Goal: Task Accomplishment & Management: Use online tool/utility

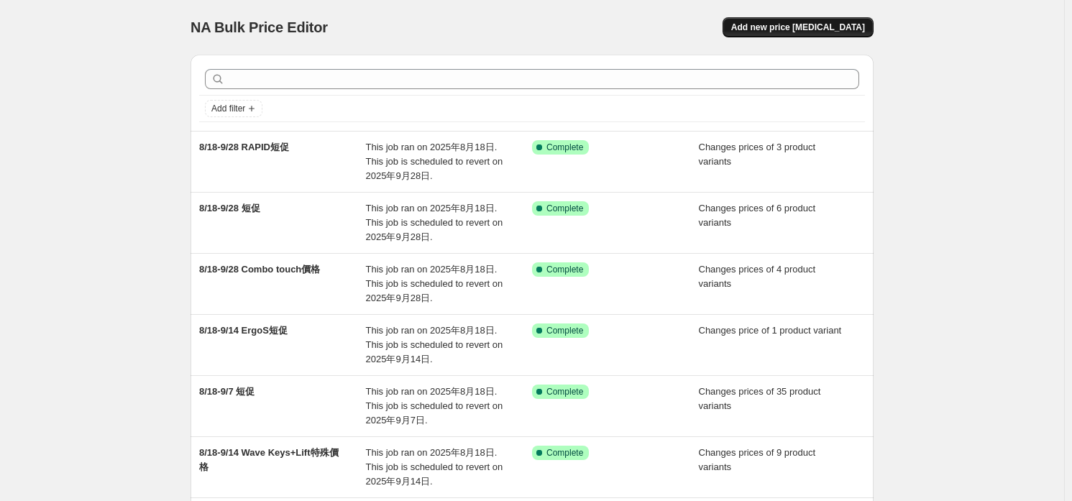
click at [815, 29] on span "Add new price [MEDICAL_DATA]" at bounding box center [798, 28] width 134 height 12
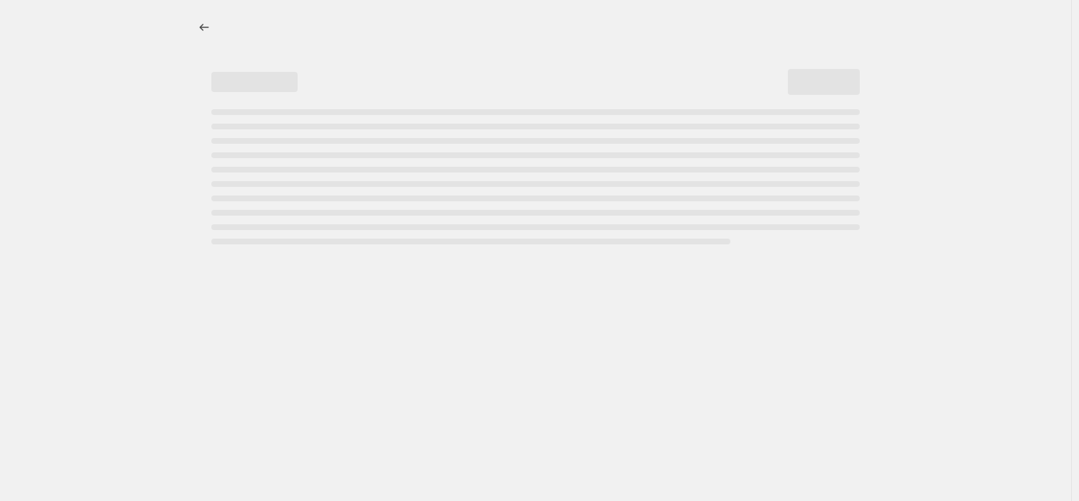
select select "percentage"
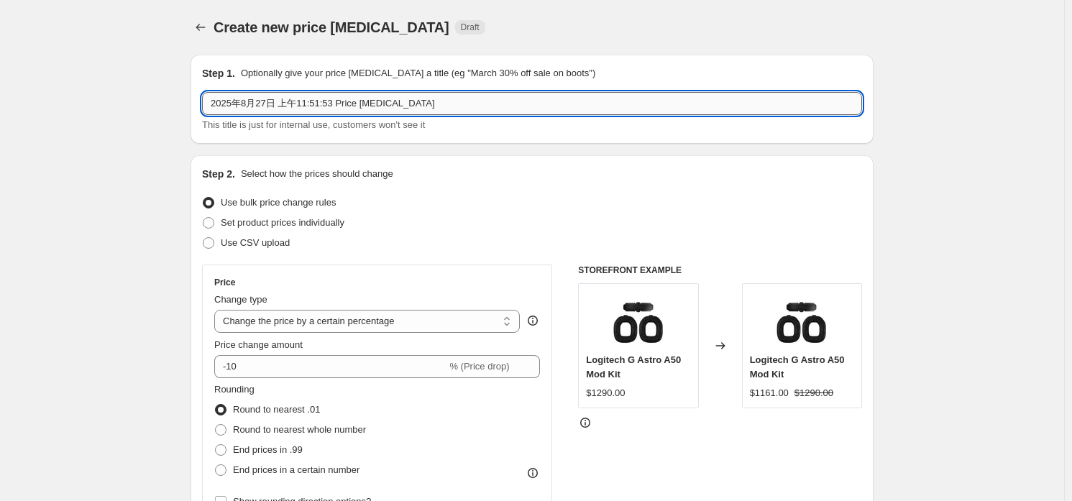
click at [312, 101] on input "2025年8月27日 上午11:51:53 Price [MEDICAL_DATA]" at bounding box center [532, 103] width 660 height 23
type input "9/1-9/15 BLUE短促"
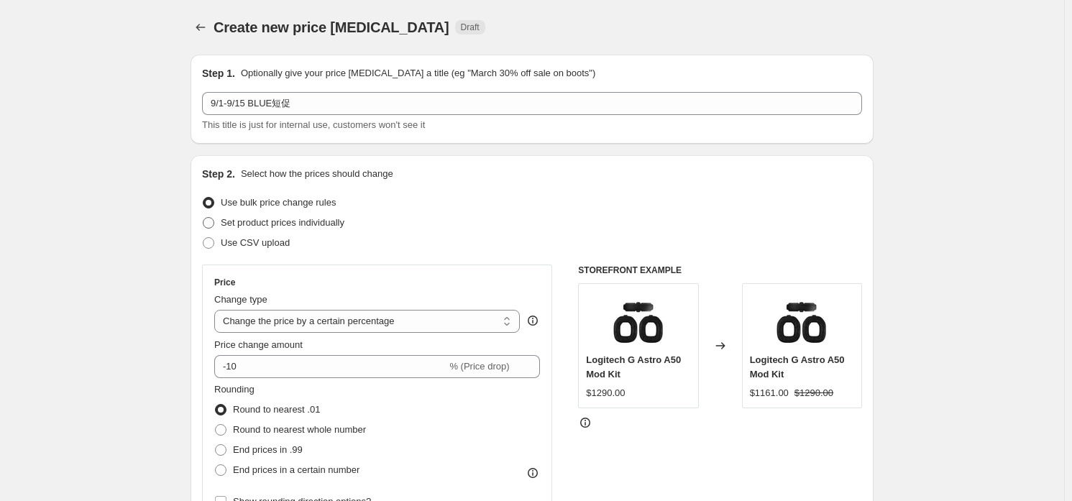
click at [321, 225] on span "Set product prices individually" at bounding box center [283, 222] width 124 height 11
click at [203, 218] on input "Set product prices individually" at bounding box center [203, 217] width 1 height 1
radio input "true"
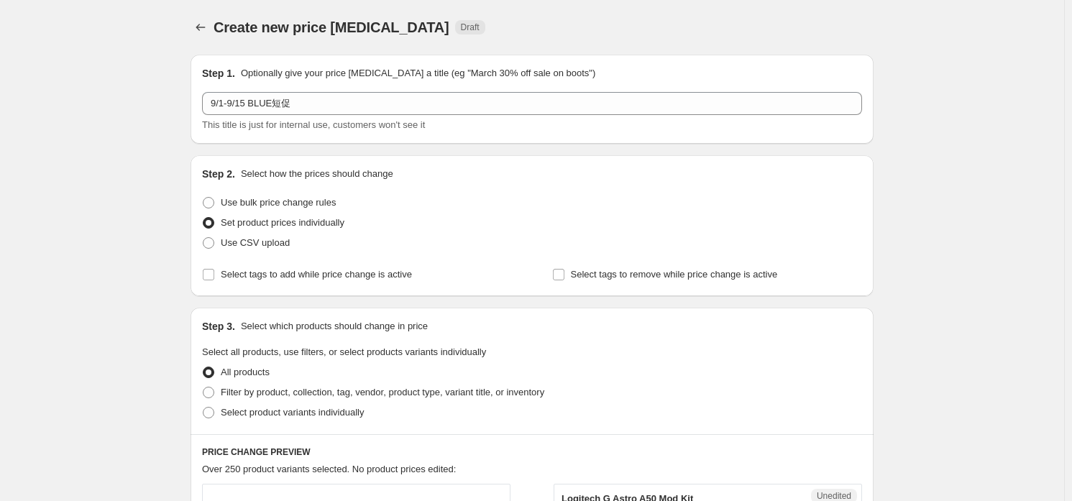
scroll to position [215, 0]
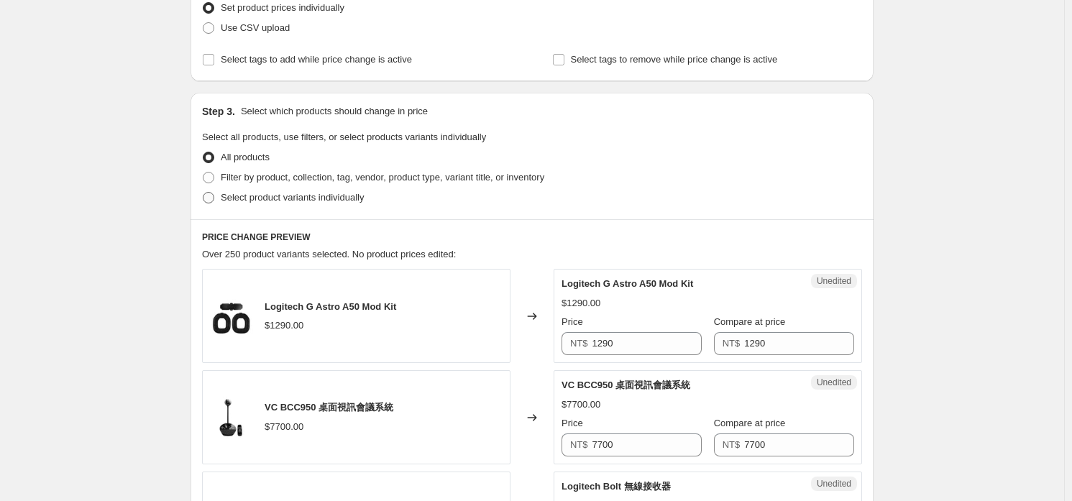
click at [269, 199] on span "Select product variants individually" at bounding box center [292, 197] width 143 height 11
click at [203, 193] on input "Select product variants individually" at bounding box center [203, 192] width 1 height 1
radio input "true"
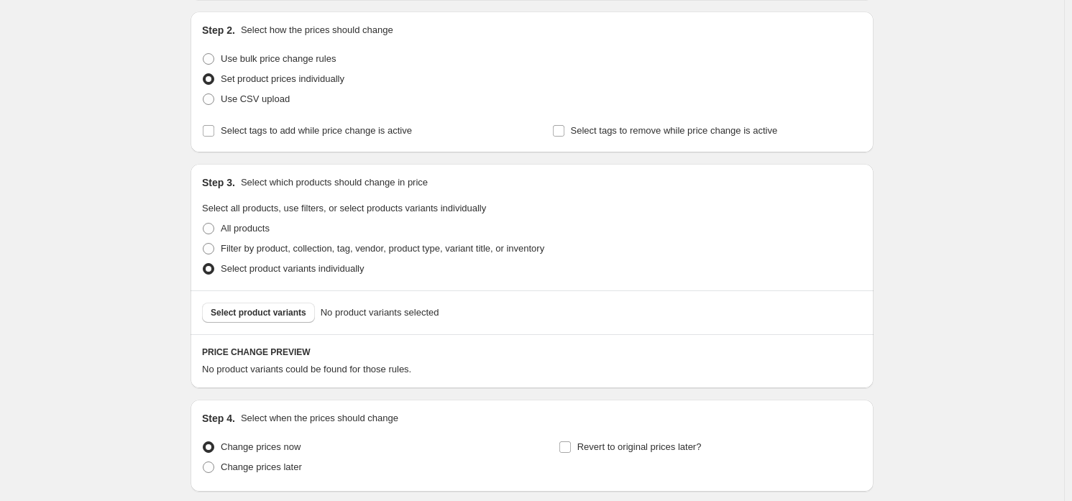
scroll to position [253, 0]
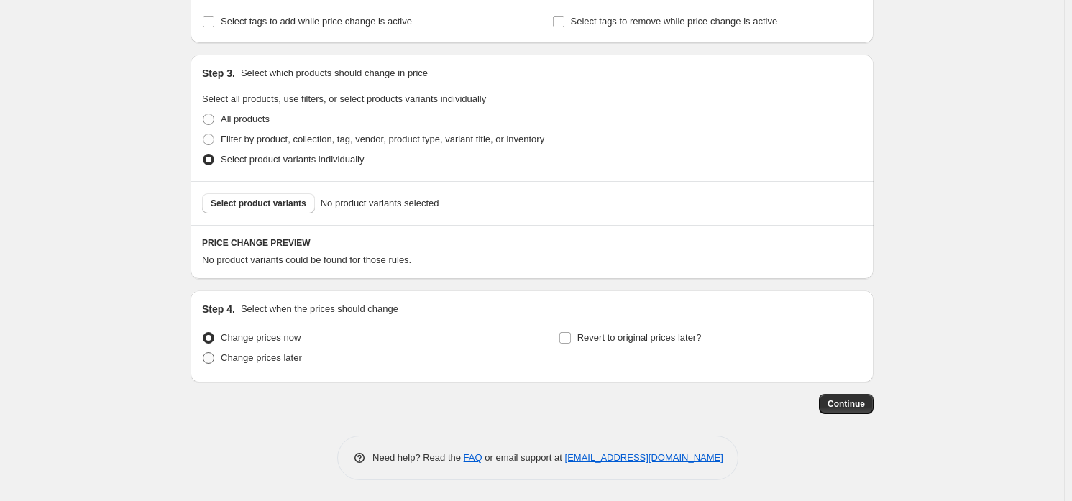
click at [248, 357] on span "Change prices later" at bounding box center [261, 357] width 81 height 11
click at [203, 353] on input "Change prices later" at bounding box center [203, 352] width 1 height 1
radio input "true"
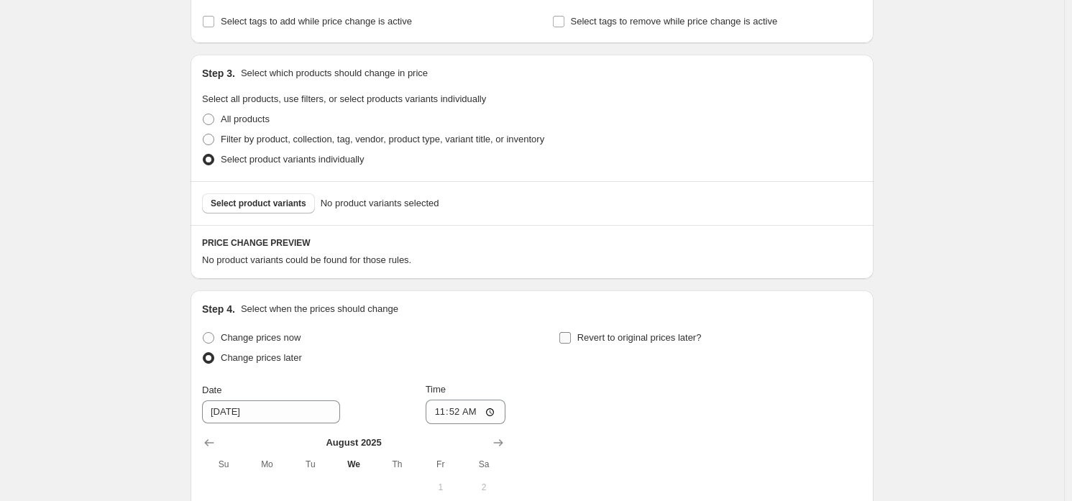
click at [692, 336] on span "Revert to original prices later?" at bounding box center [639, 337] width 124 height 11
click at [571, 336] on input "Revert to original prices later?" at bounding box center [565, 338] width 12 height 12
checkbox input "true"
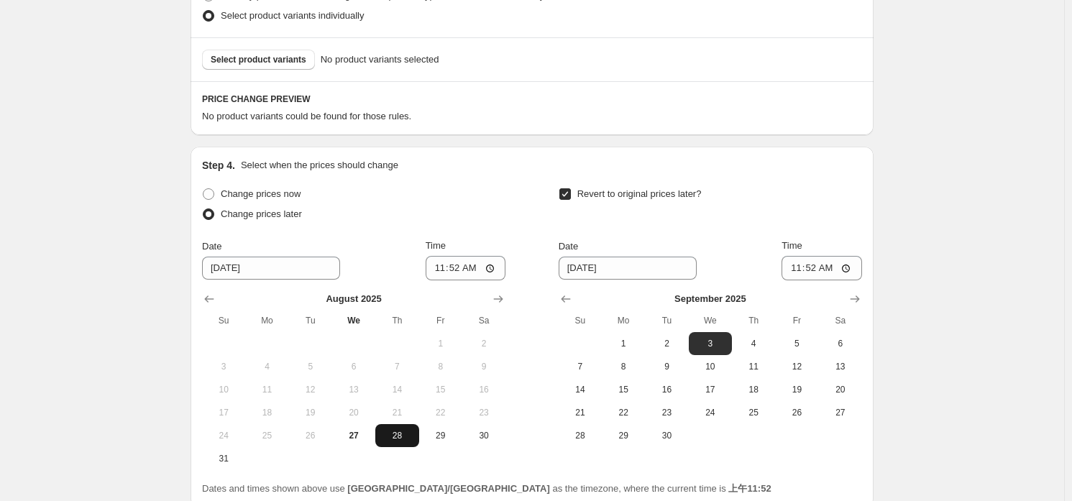
scroll to position [469, 0]
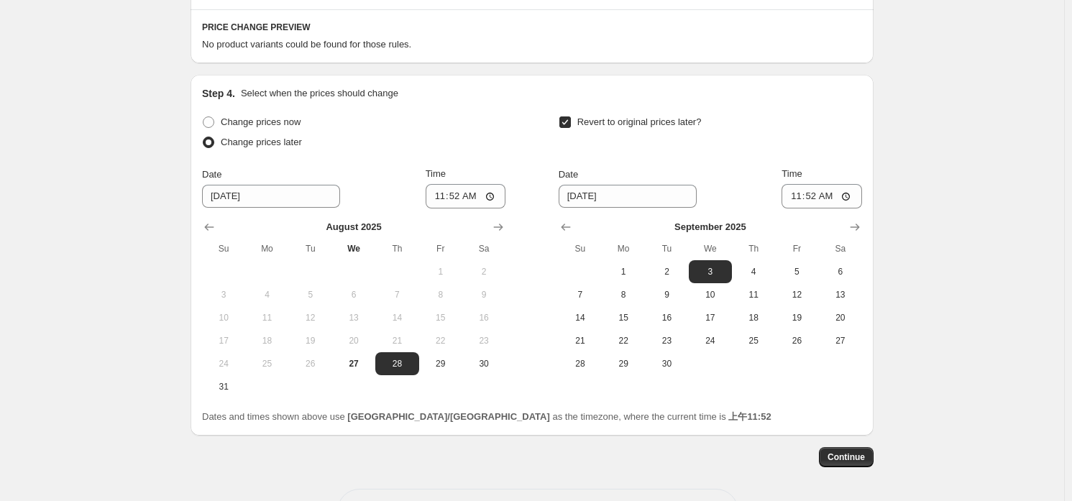
click at [513, 226] on div "Change prices now Change prices later Date [DATE] Time 11:52 [DATE] Su Mo Tu We…" at bounding box center [532, 255] width 660 height 286
click at [505, 226] on icon "Show next month, September 2025" at bounding box center [498, 227] width 14 height 14
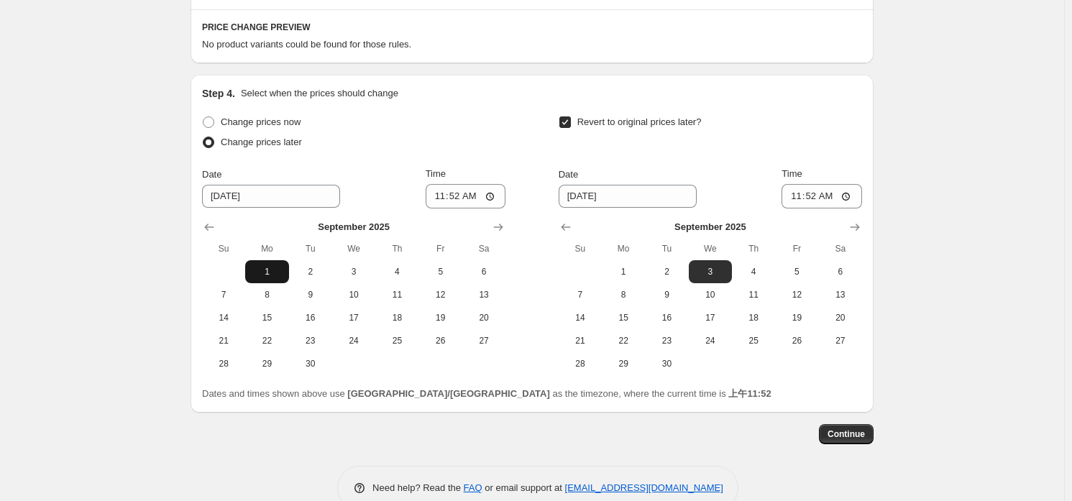
click at [272, 272] on span "1" at bounding box center [267, 272] width 32 height 12
type input "[DATE]"
click at [462, 192] on input "11:52" at bounding box center [466, 196] width 81 height 24
type input "00:00"
click at [629, 317] on span "15" at bounding box center [624, 318] width 32 height 12
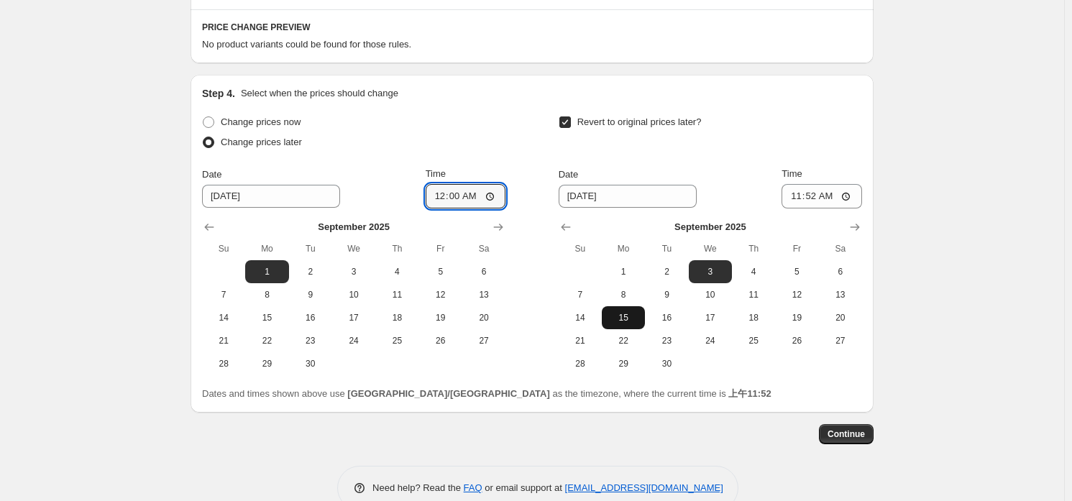
type input "[DATE]"
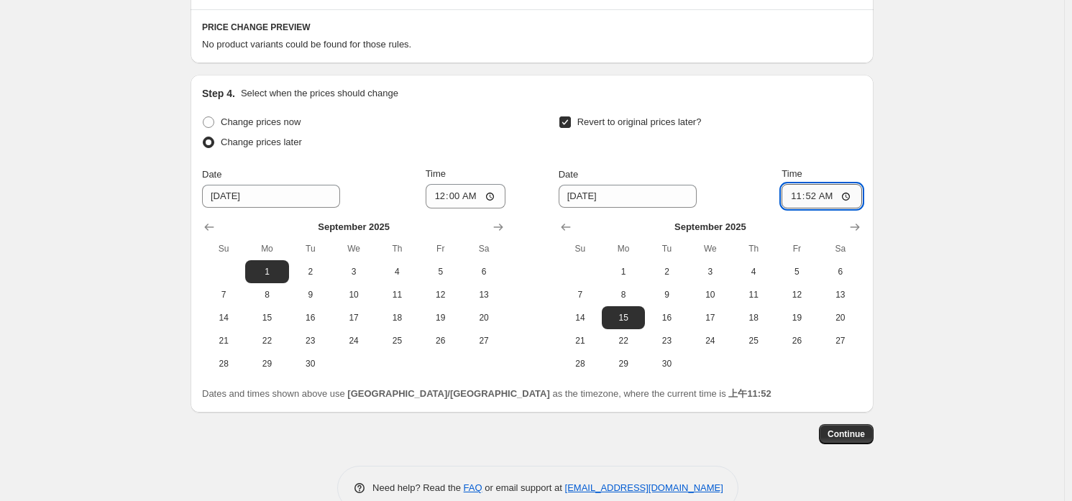
click at [818, 206] on input "11:52" at bounding box center [822, 196] width 81 height 24
click at [799, 197] on input "11:59" at bounding box center [822, 196] width 81 height 24
click at [805, 193] on input "11:59" at bounding box center [822, 196] width 81 height 24
click at [853, 198] on input "11:59" at bounding box center [822, 196] width 81 height 24
type input "23:59"
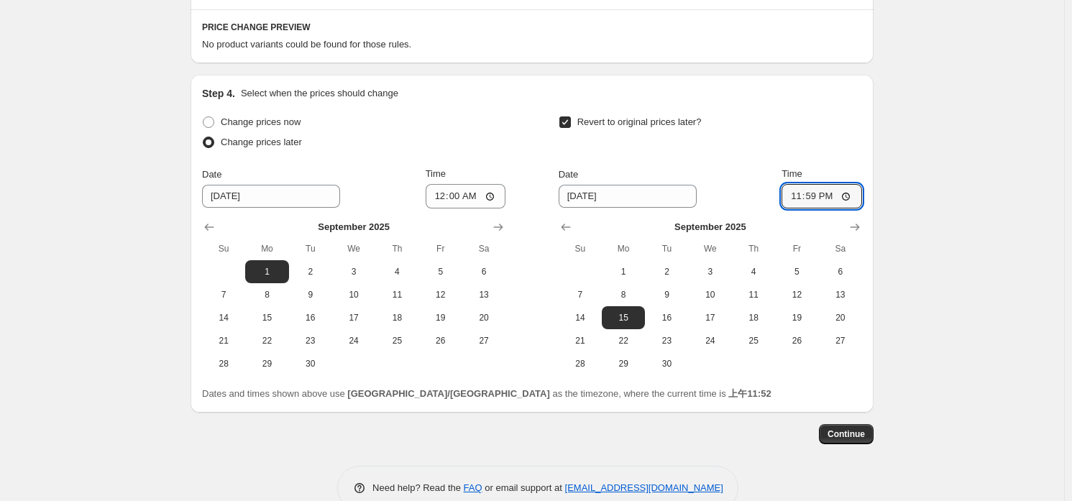
click at [952, 95] on div "Create new price [MEDICAL_DATA]. This page is ready Create new price [MEDICAL_D…" at bounding box center [532, 31] width 1064 height 1001
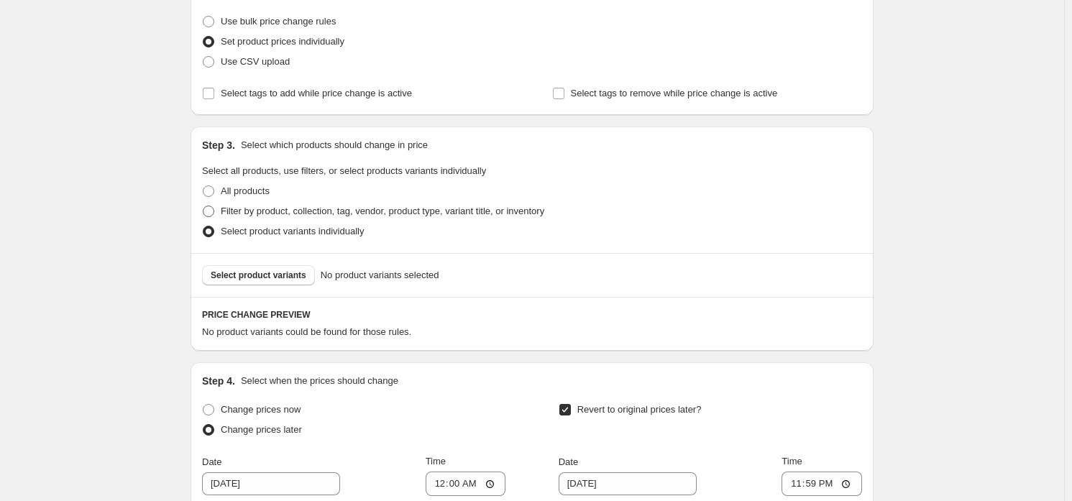
scroll to position [109, 0]
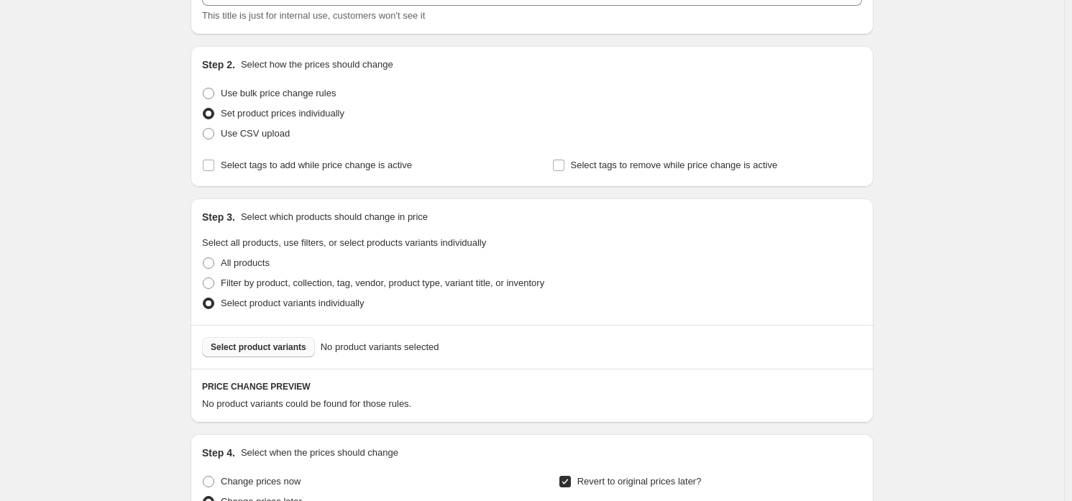
click at [260, 342] on span "Select product variants" at bounding box center [259, 348] width 96 height 12
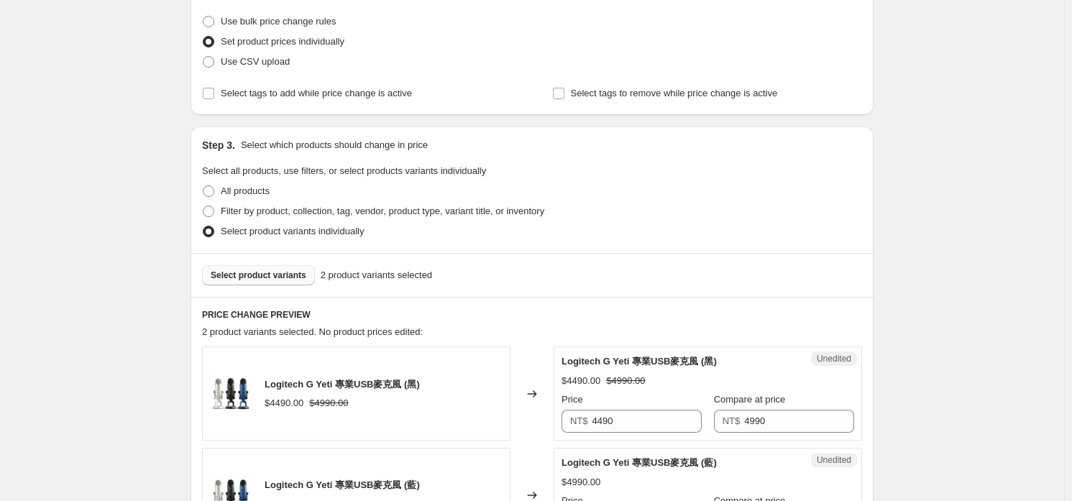
scroll to position [253, 0]
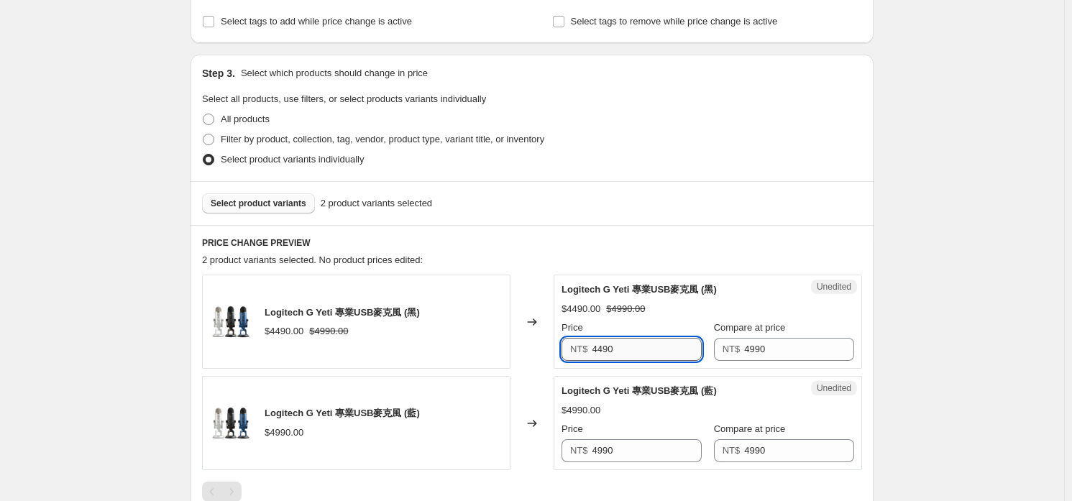
click at [634, 348] on input "4490" at bounding box center [647, 349] width 110 height 23
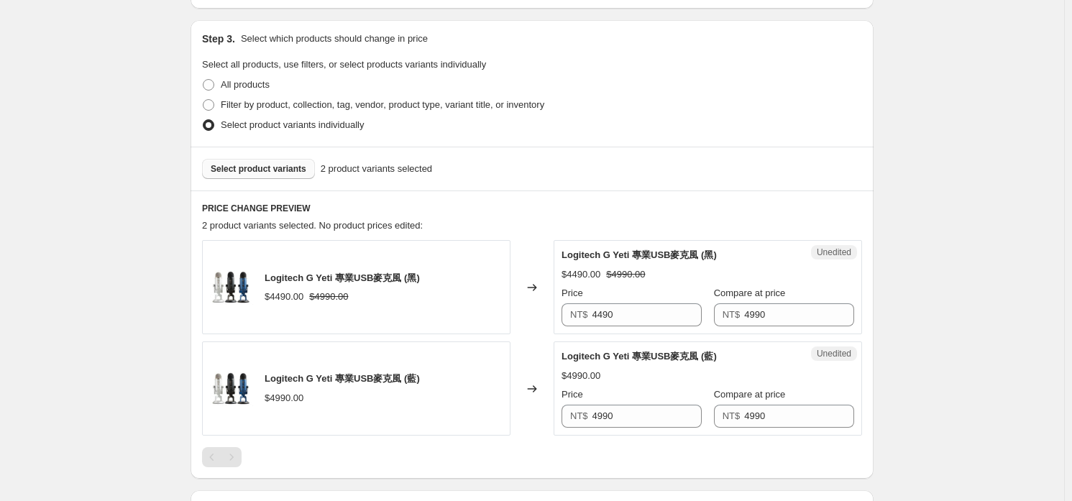
scroll to position [431, 0]
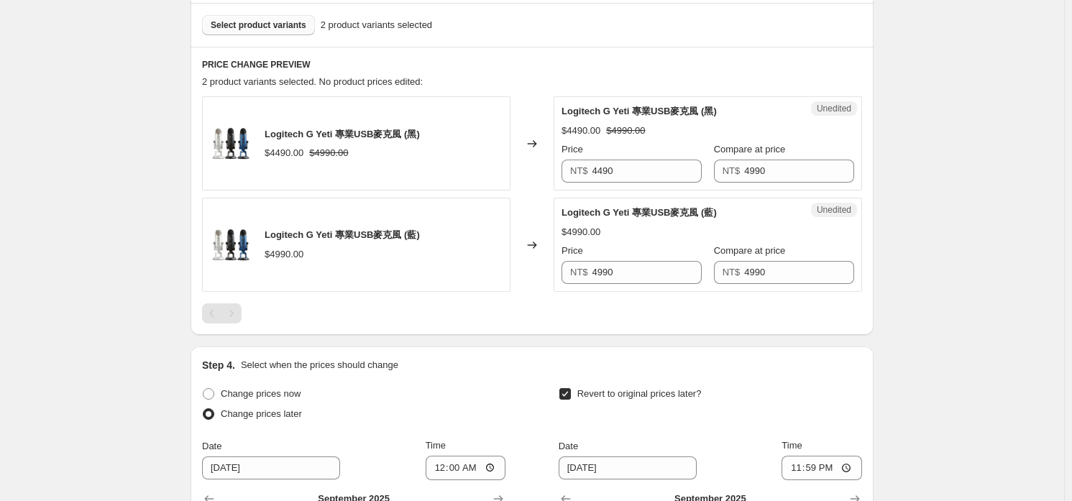
click at [283, 37] on div "Select product variants 2 product variants selected" at bounding box center [532, 25] width 683 height 44
click at [278, 32] on button "Select product variants" at bounding box center [258, 25] width 113 height 20
click at [295, 32] on button "Select product variants" at bounding box center [258, 25] width 113 height 20
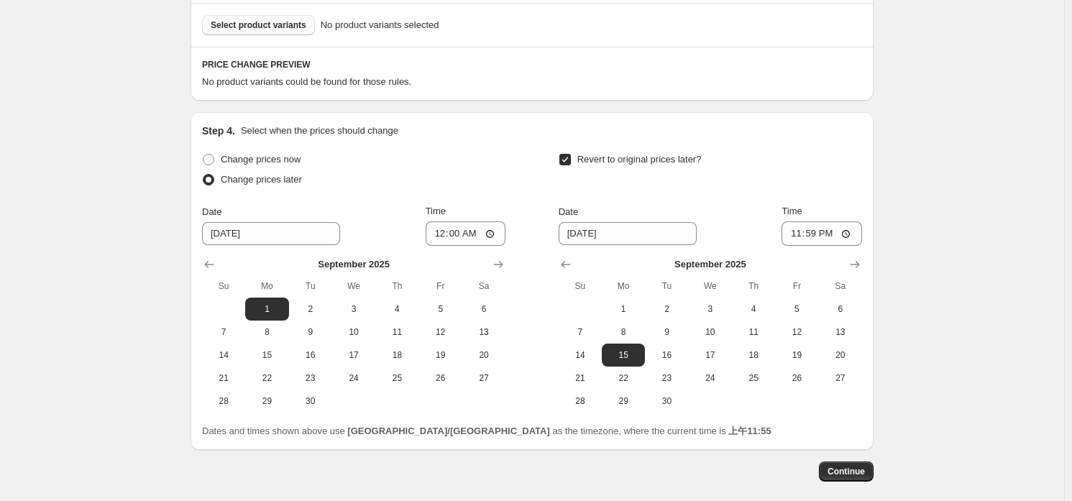
click at [265, 23] on span "Select product variants" at bounding box center [259, 25] width 96 height 12
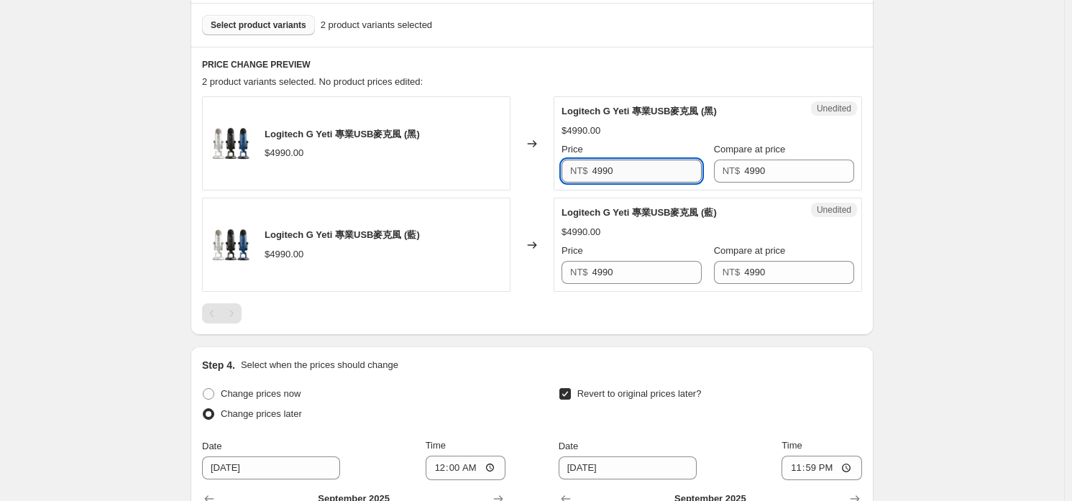
click at [653, 175] on input "4990" at bounding box center [647, 171] width 110 height 23
type input "4490"
click at [653, 175] on input "4490" at bounding box center [647, 171] width 110 height 23
click at [662, 279] on input "4990" at bounding box center [647, 272] width 110 height 23
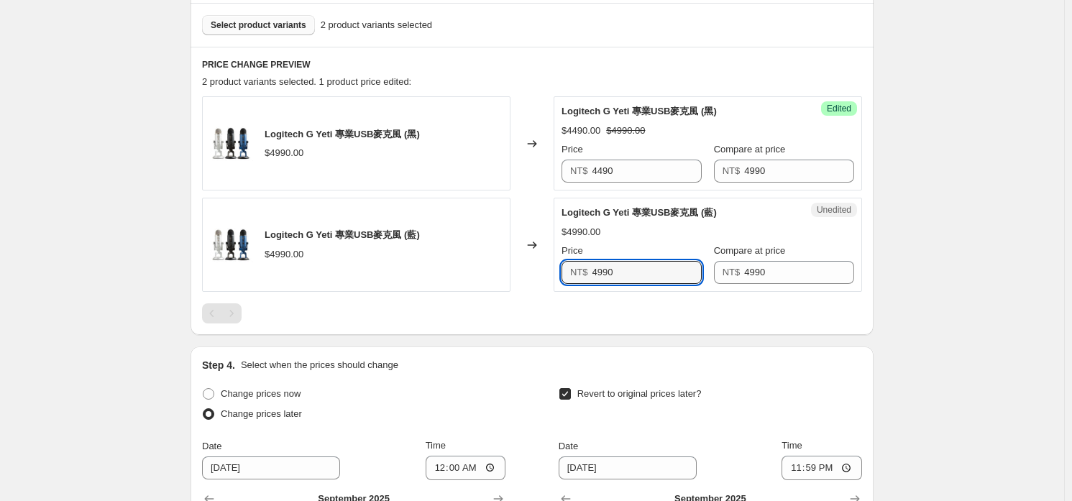
paste input "4"
type input "4490"
click at [680, 226] on div "$4490.00 $4990.00" at bounding box center [708, 232] width 293 height 14
click at [291, 17] on button "Select product variants" at bounding box center [258, 25] width 113 height 20
click at [267, 24] on span "Select product variants" at bounding box center [259, 25] width 96 height 12
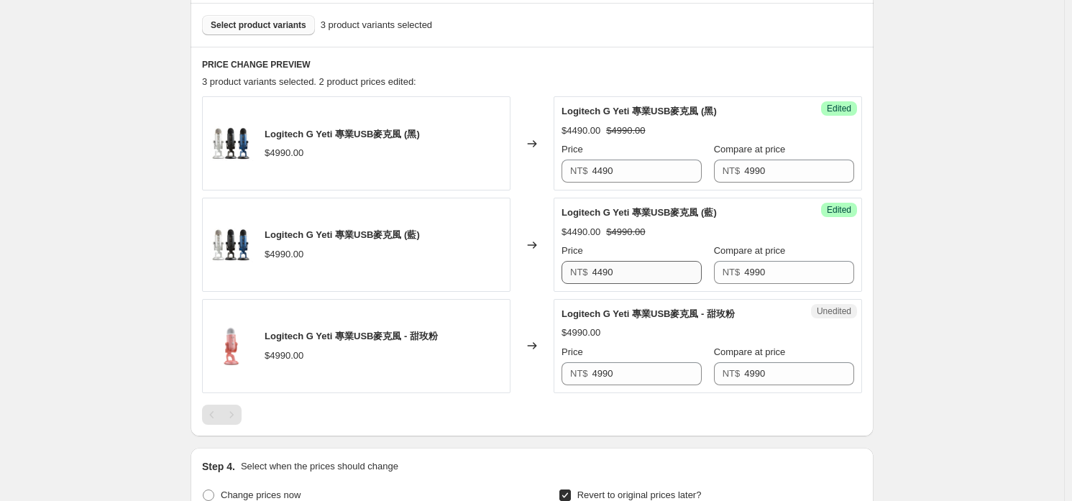
scroll to position [503, 0]
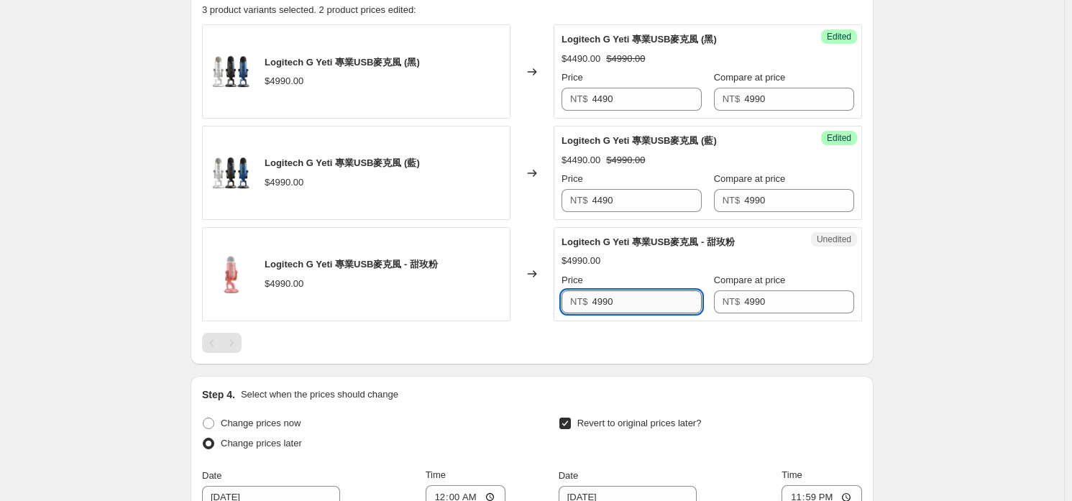
click at [634, 305] on input "4990" at bounding box center [647, 301] width 110 height 23
type input "4490"
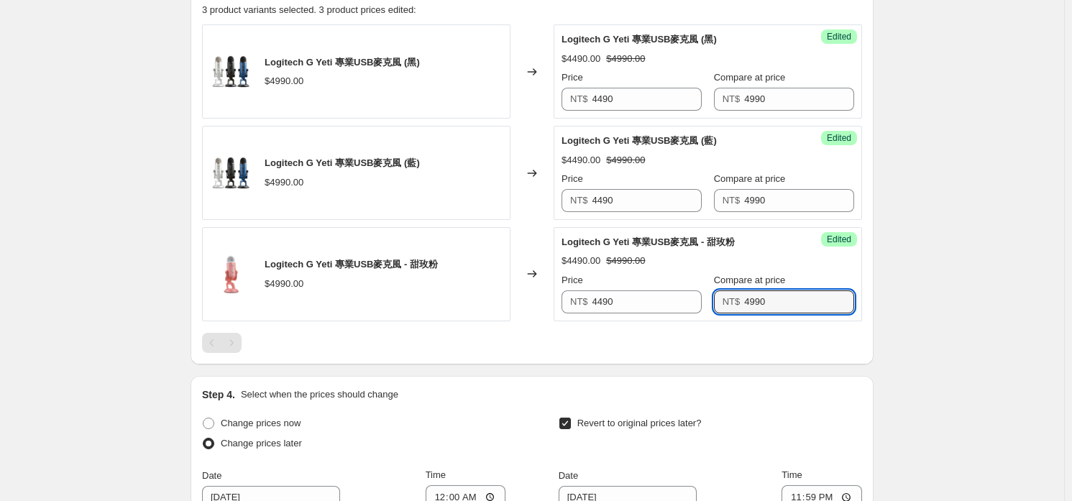
click at [631, 345] on div at bounding box center [532, 343] width 660 height 20
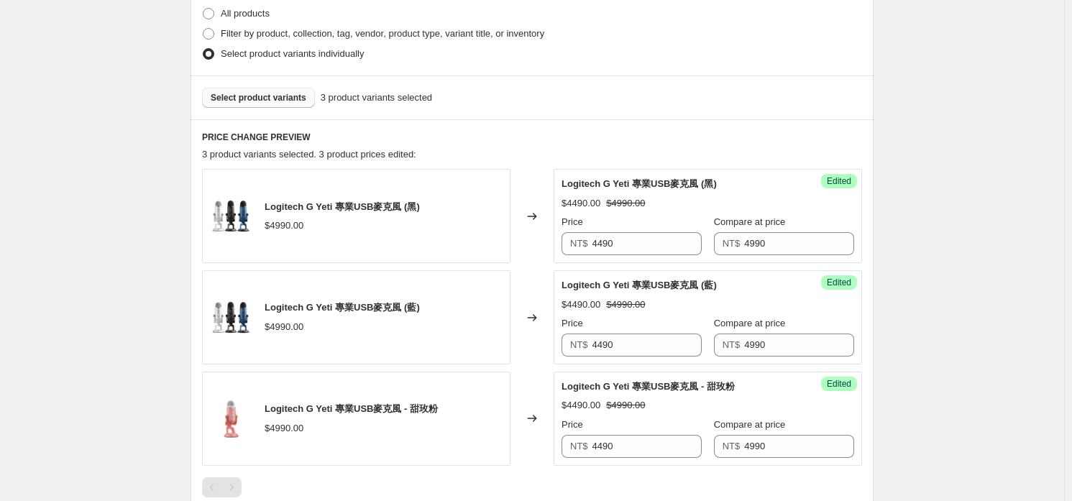
click at [252, 138] on h6 "PRICE CHANGE PREVIEW" at bounding box center [532, 138] width 660 height 12
click at [265, 94] on span "Select product variants" at bounding box center [259, 98] width 96 height 12
click at [239, 92] on span "Select product variants" at bounding box center [259, 98] width 96 height 12
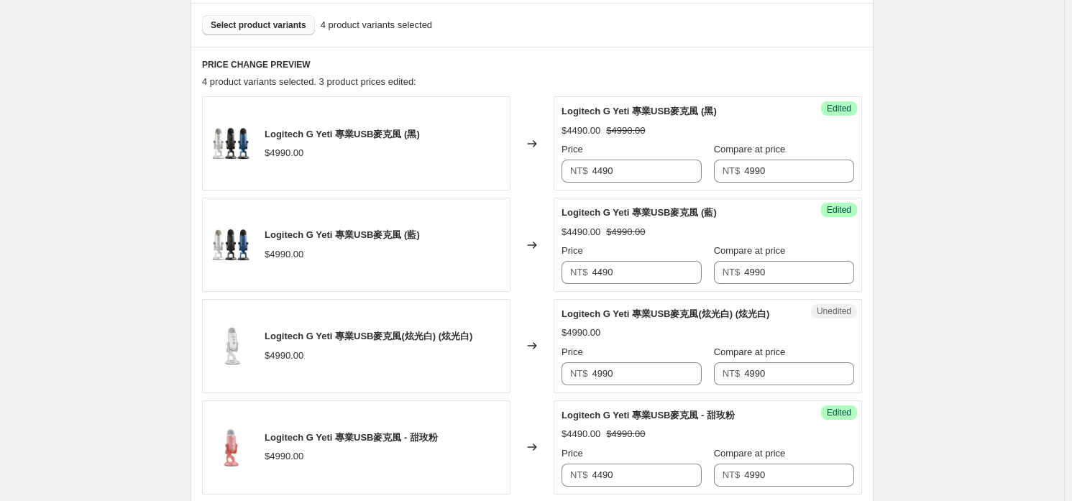
scroll to position [574, 0]
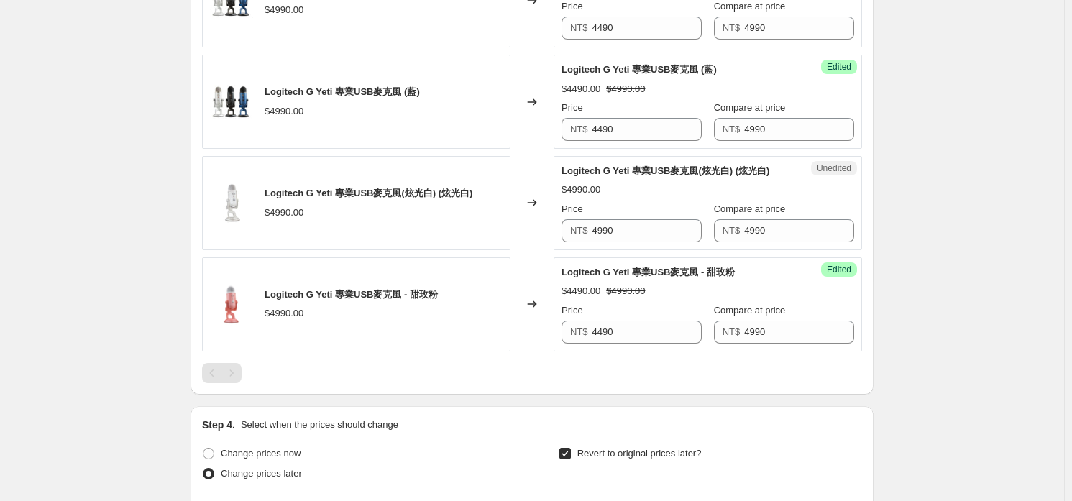
click at [643, 205] on div "Price" at bounding box center [632, 209] width 140 height 14
click at [620, 226] on input "4990" at bounding box center [647, 230] width 110 height 23
type input "4490"
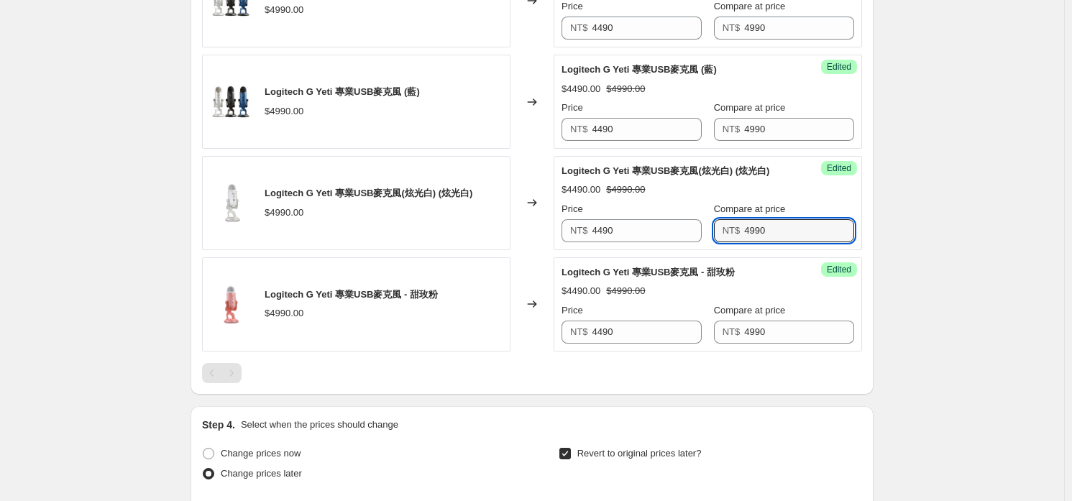
scroll to position [359, 0]
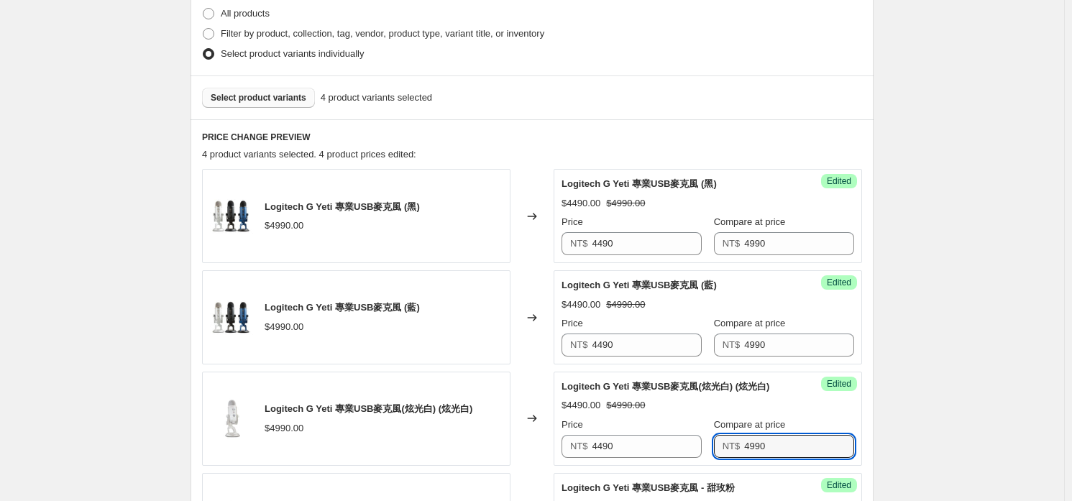
click at [270, 106] on div "Select product variants 4 product variants selected" at bounding box center [532, 97] width 683 height 44
click at [269, 99] on span "Select product variants" at bounding box center [259, 98] width 96 height 12
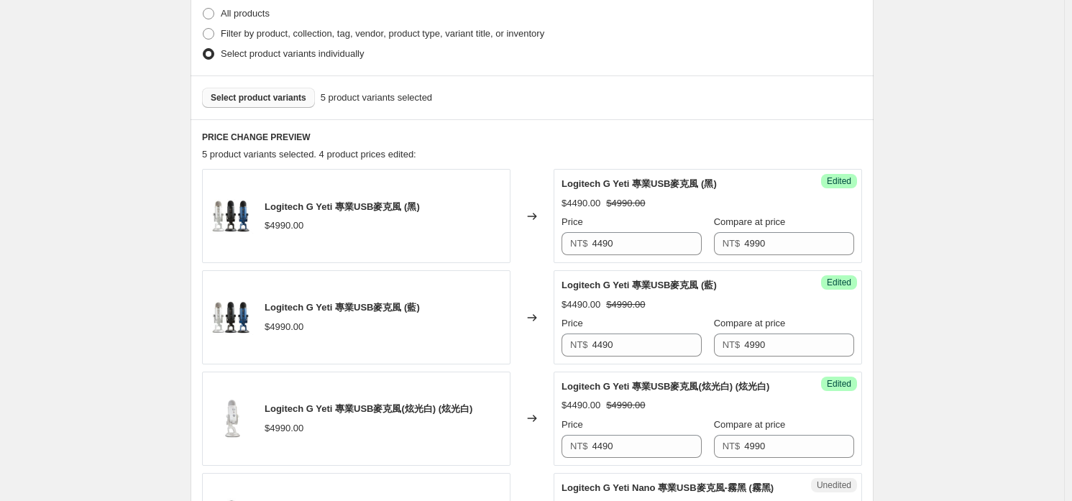
click at [249, 99] on span "Select product variants" at bounding box center [259, 98] width 96 height 12
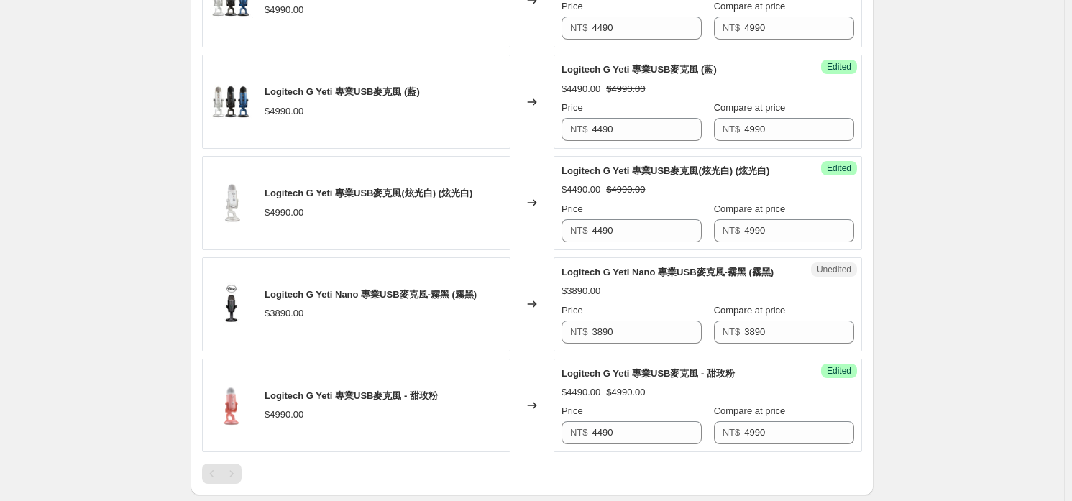
scroll to position [431, 0]
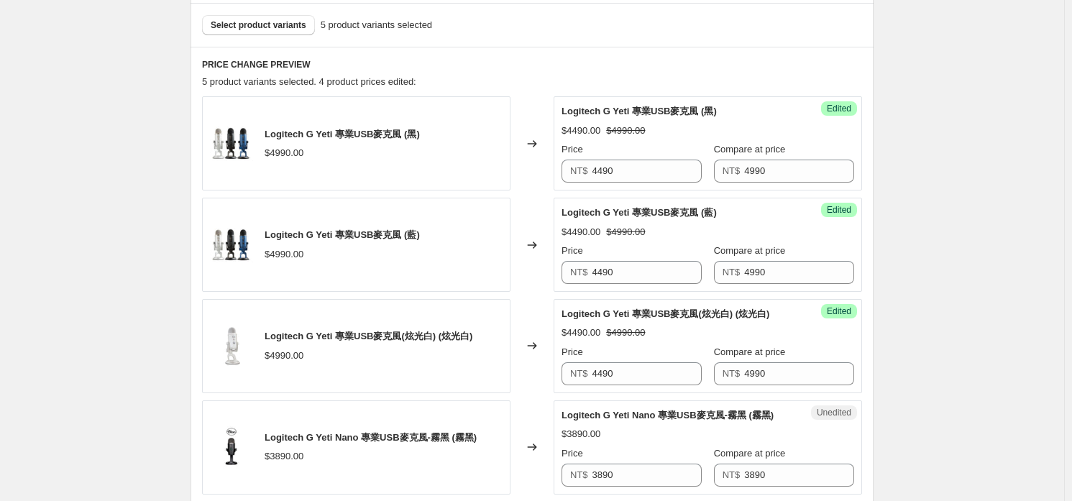
click at [244, 7] on div "Select product variants 5 product variants selected" at bounding box center [532, 25] width 683 height 44
click at [251, 19] on span "Select product variants" at bounding box center [259, 25] width 96 height 12
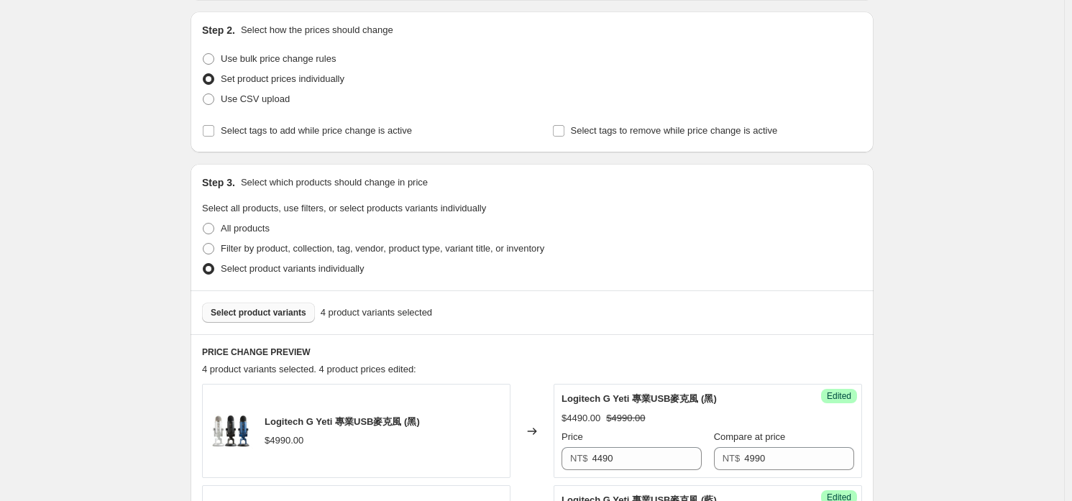
scroll to position [0, 0]
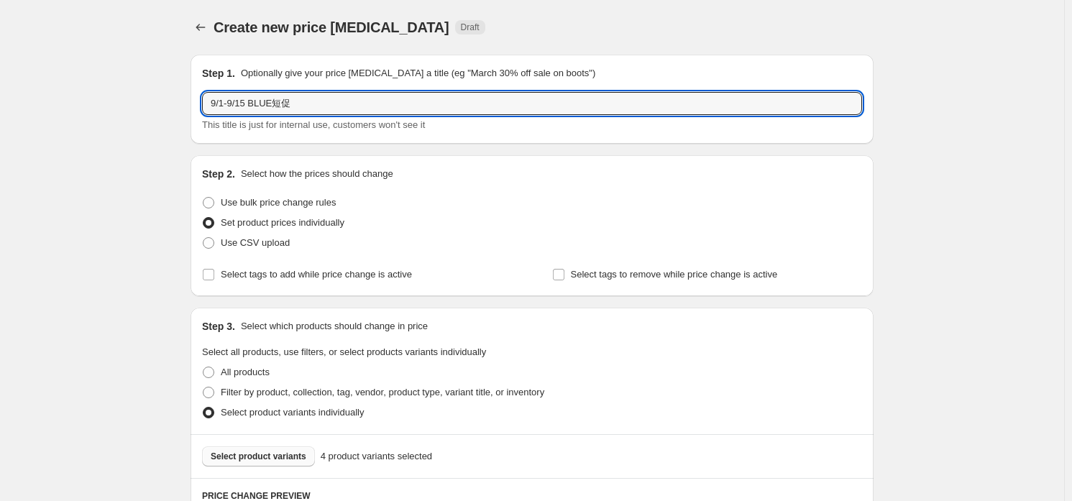
drag, startPoint x: 227, startPoint y: 105, endPoint x: 179, endPoint y: 98, distance: 48.6
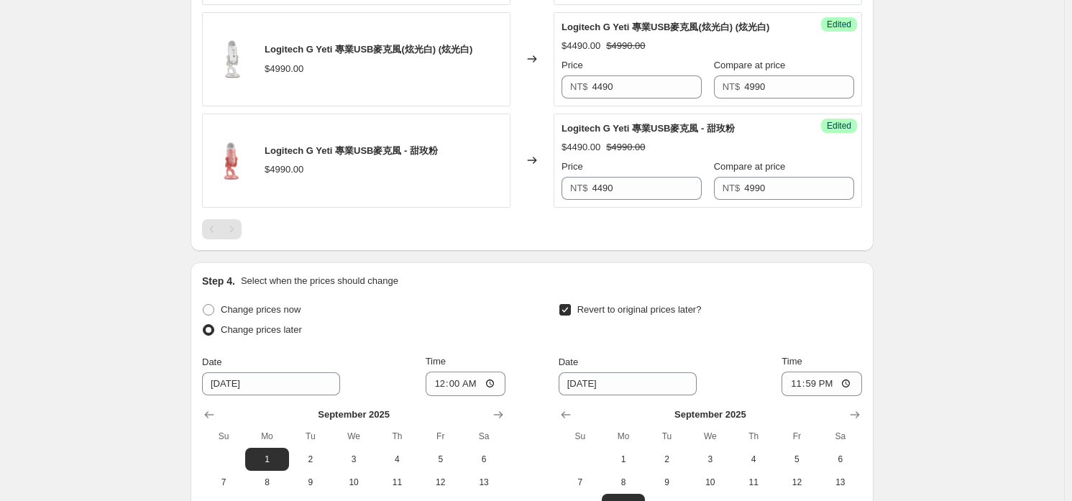
scroll to position [935, 0]
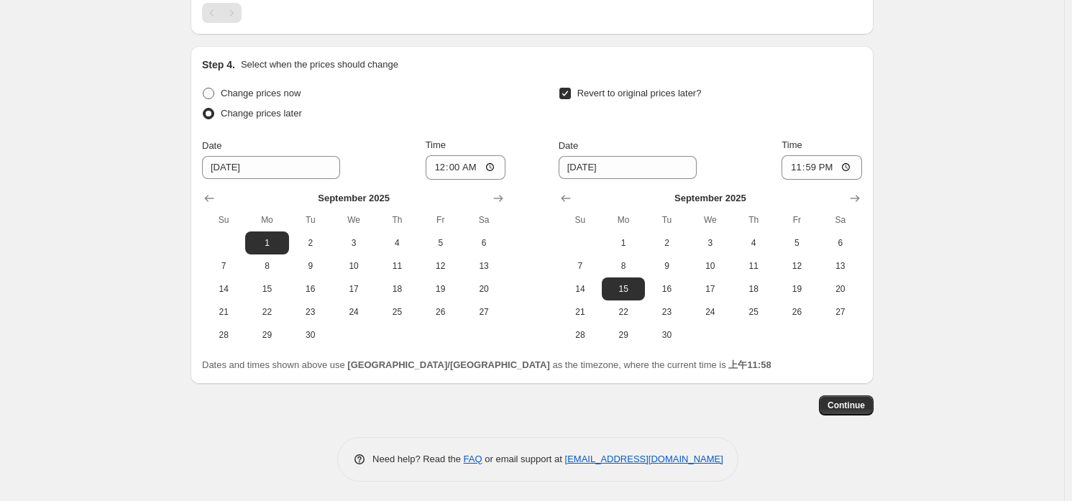
type input "-9/15 BLUE短促"
click at [219, 94] on label "Change prices now" at bounding box center [251, 93] width 98 height 20
click at [203, 88] on input "Change prices now" at bounding box center [203, 88] width 1 height 1
radio input "true"
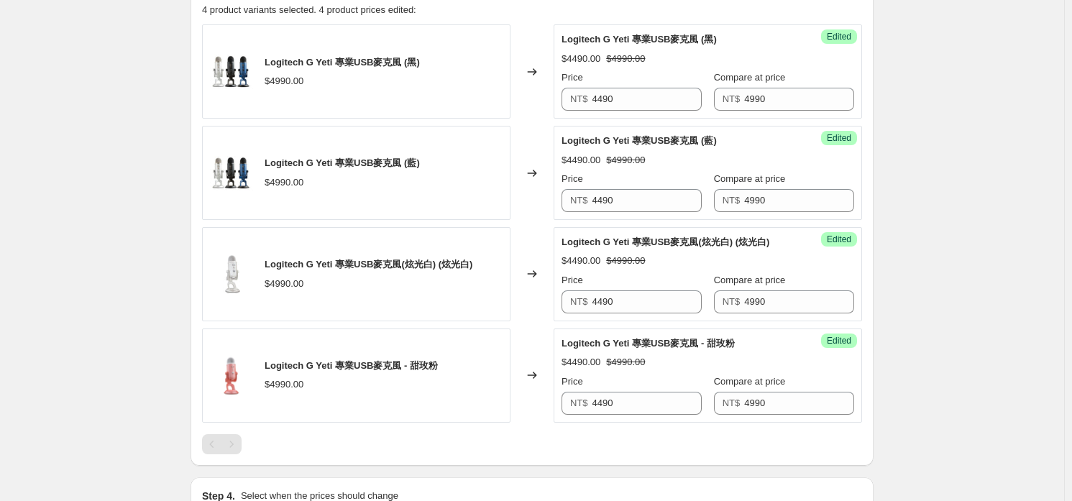
scroll to position [863, 0]
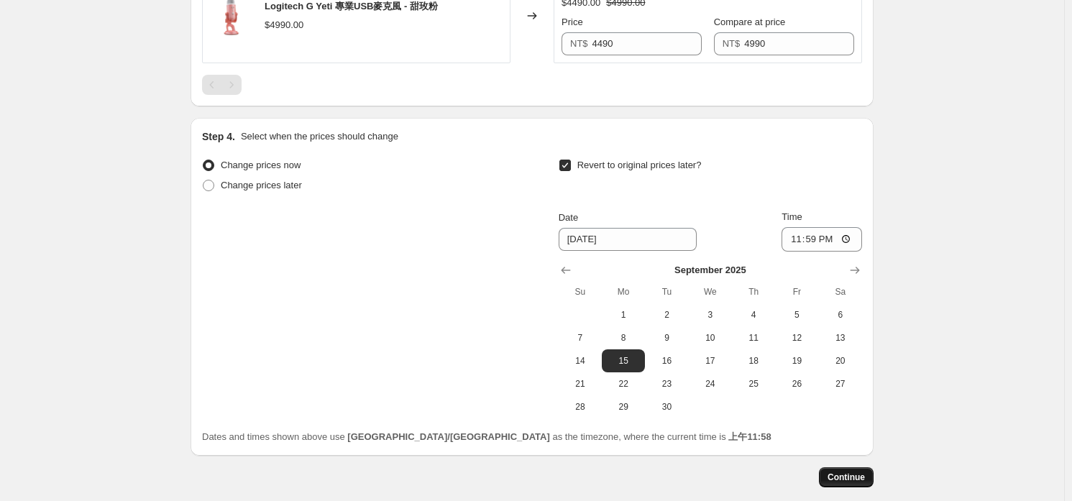
click at [842, 469] on button "Continue" at bounding box center [846, 477] width 55 height 20
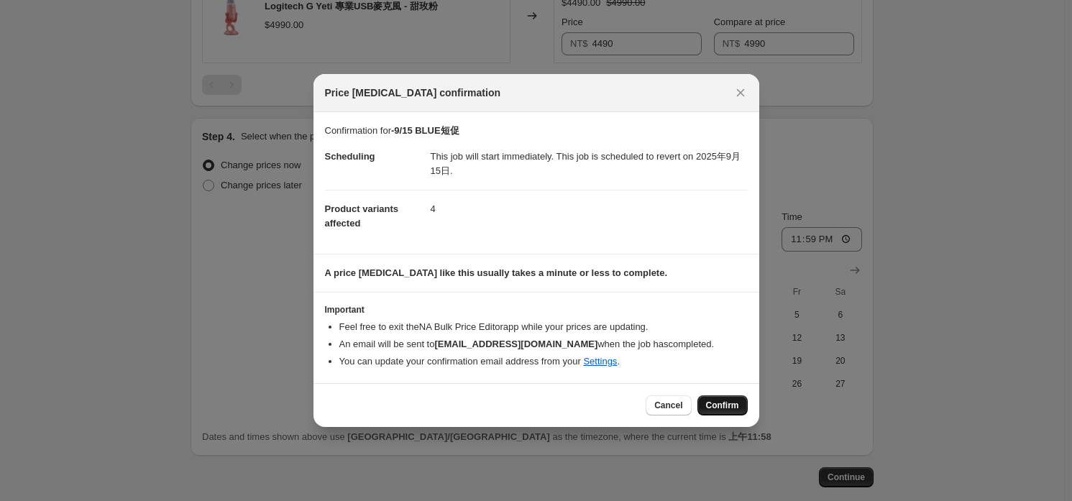
click at [706, 402] on span "Confirm" at bounding box center [722, 406] width 33 height 12
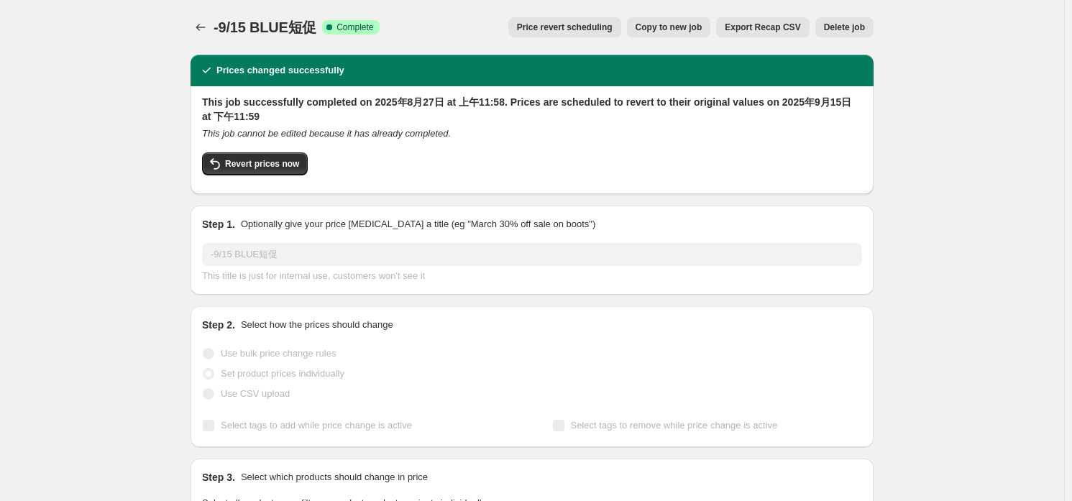
click at [204, 29] on icon "Price change jobs" at bounding box center [200, 27] width 14 height 14
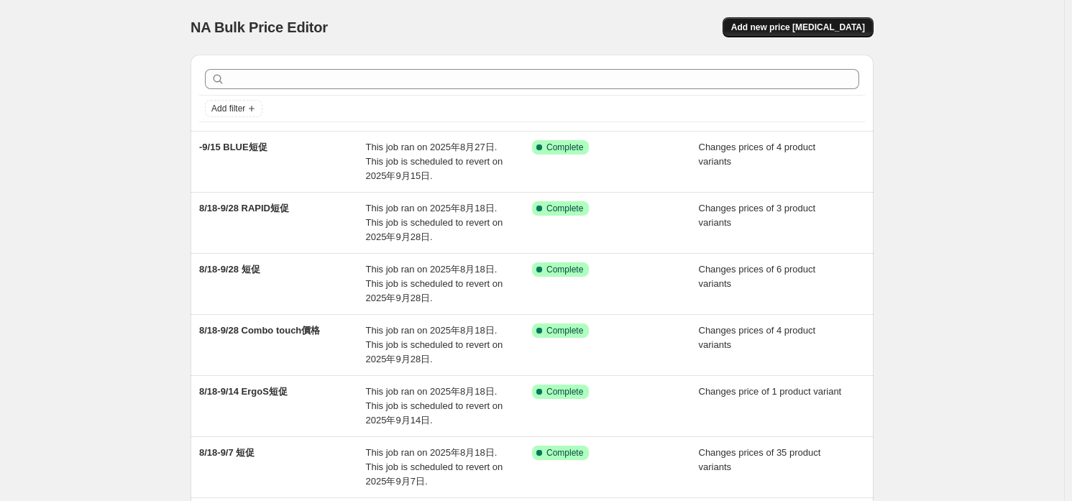
click at [822, 28] on span "Add new price [MEDICAL_DATA]" at bounding box center [798, 28] width 134 height 12
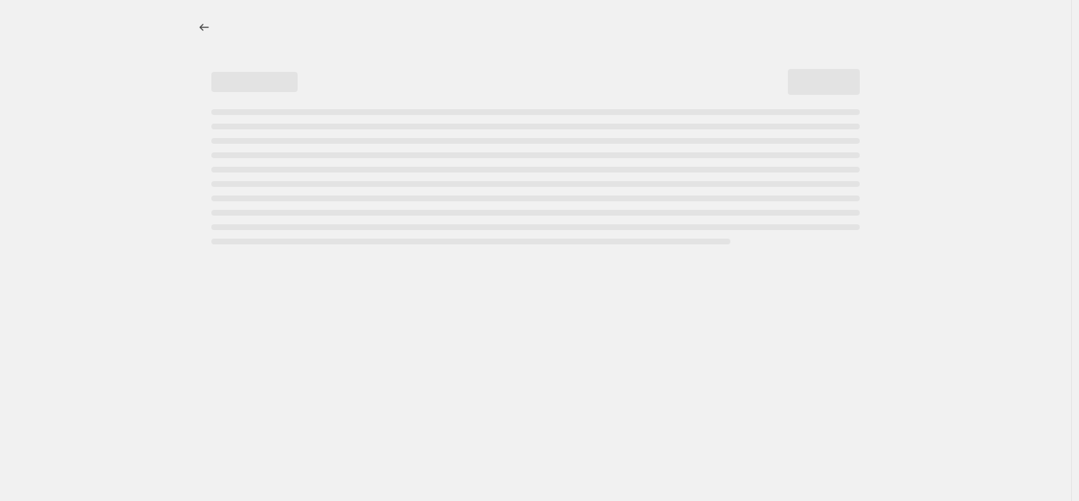
select select "percentage"
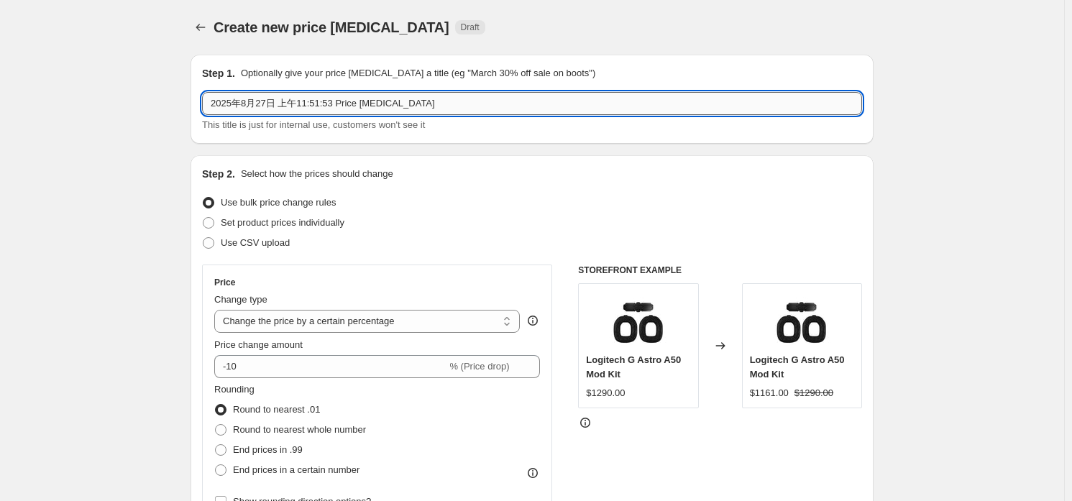
click at [296, 103] on input "2025年8月27日 上午11:51:53 Price [MEDICAL_DATA]" at bounding box center [532, 103] width 660 height 23
type input "9/1-9/15 BLUE短促"
click at [332, 217] on span "Set product prices individually" at bounding box center [283, 222] width 124 height 11
click at [203, 217] on input "Set product prices individually" at bounding box center [203, 217] width 1 height 1
radio input "true"
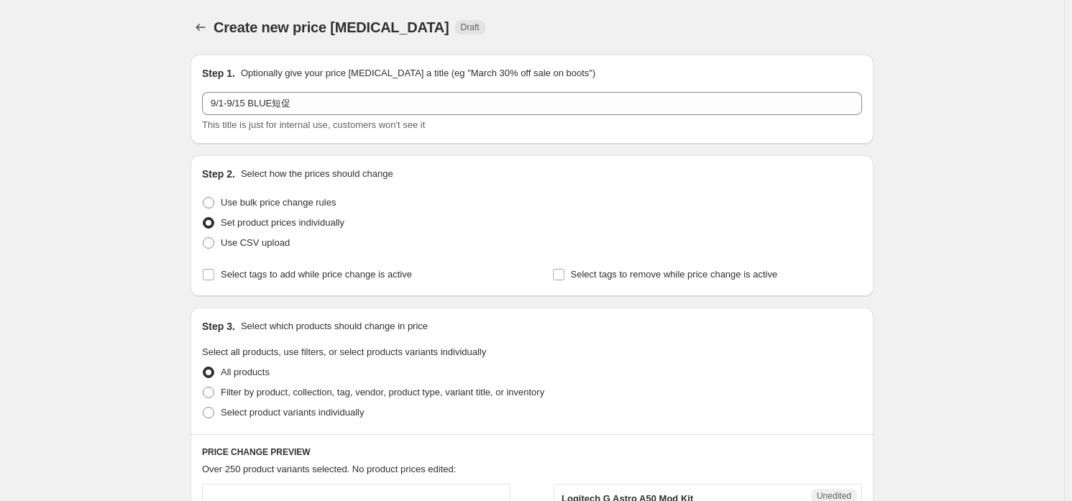
click at [342, 426] on div "Step 3. Select which products should change in price Select all products, use f…" at bounding box center [532, 371] width 683 height 127
click at [339, 410] on span "Select product variants individually" at bounding box center [292, 412] width 143 height 11
click at [203, 408] on input "Select product variants individually" at bounding box center [203, 407] width 1 height 1
radio input "true"
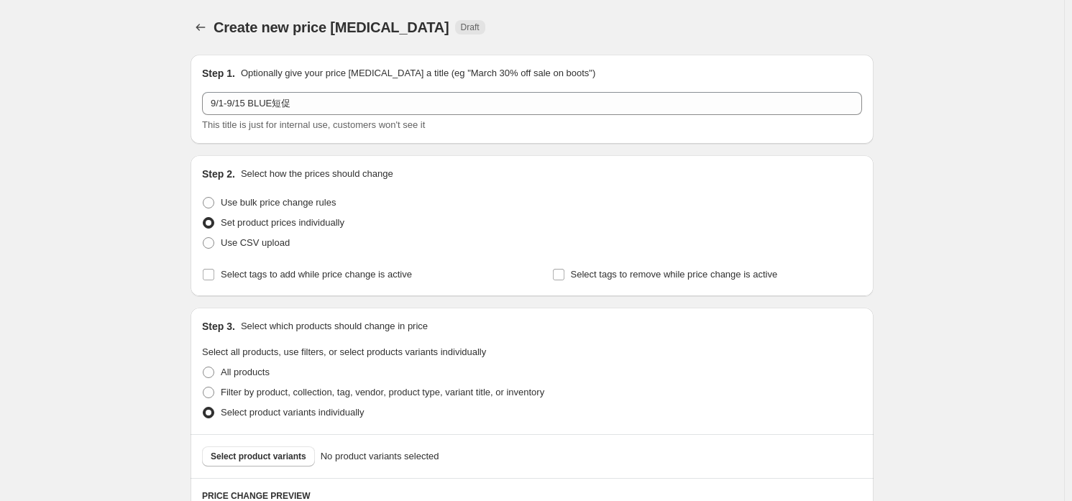
scroll to position [253, 0]
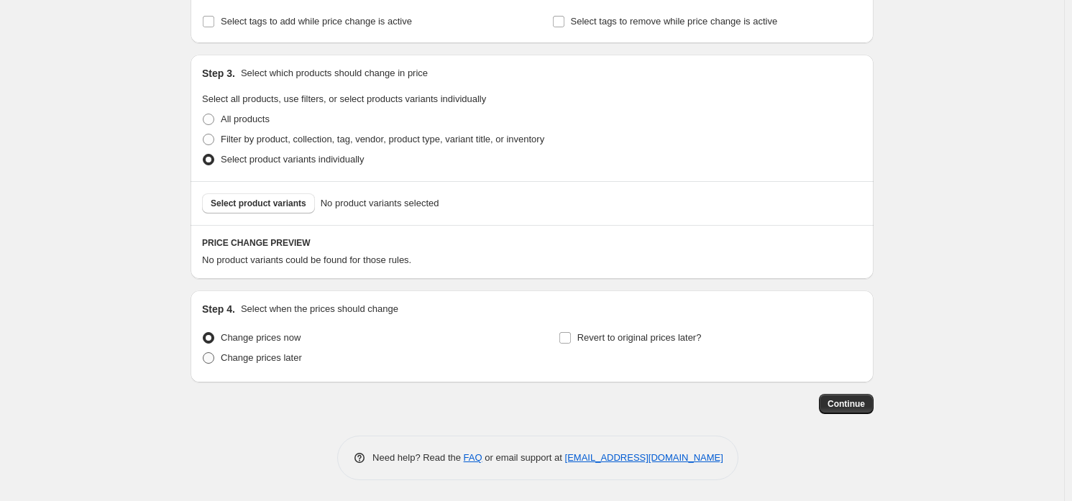
click at [279, 357] on span "Change prices later" at bounding box center [261, 357] width 81 height 11
click at [203, 353] on input "Change prices later" at bounding box center [203, 352] width 1 height 1
radio input "true"
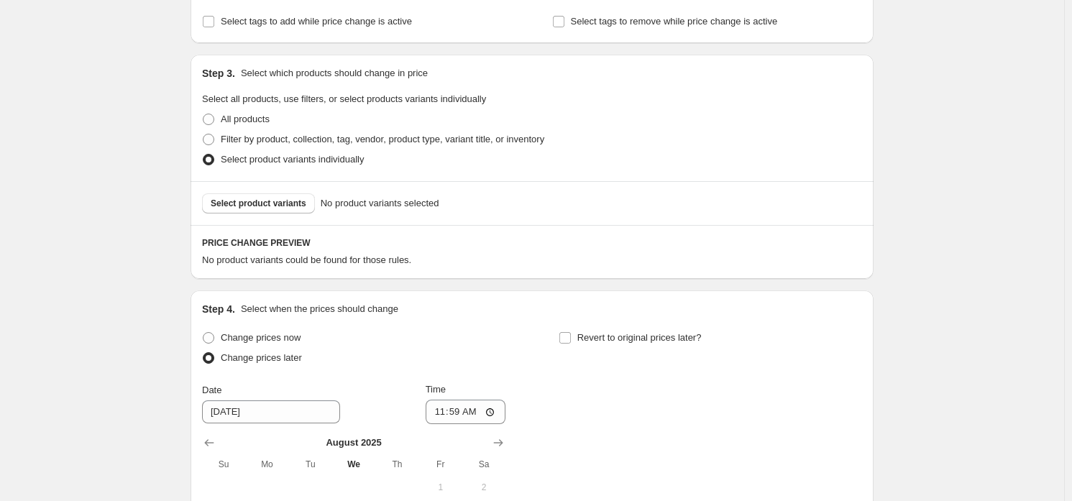
scroll to position [469, 0]
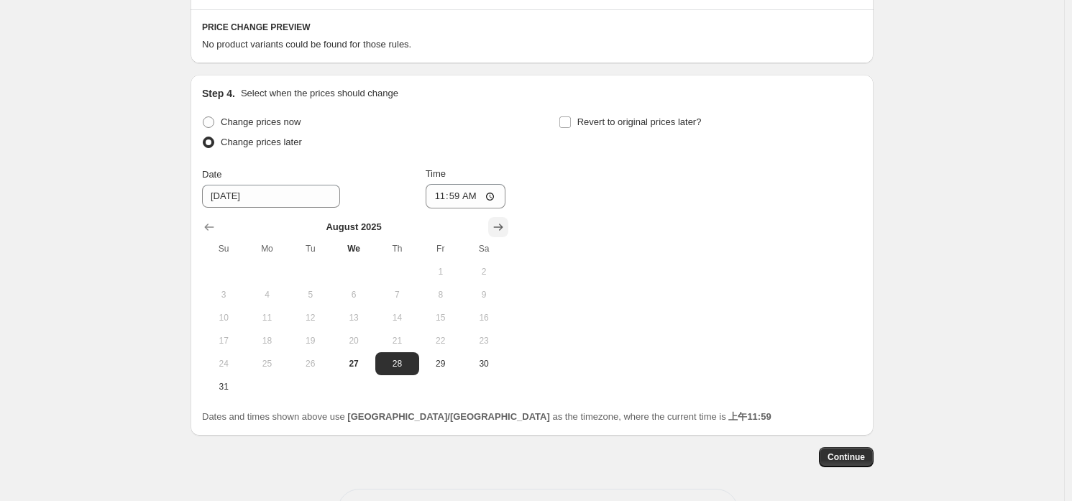
click at [505, 226] on icon "Show next month, September 2025" at bounding box center [498, 227] width 14 height 14
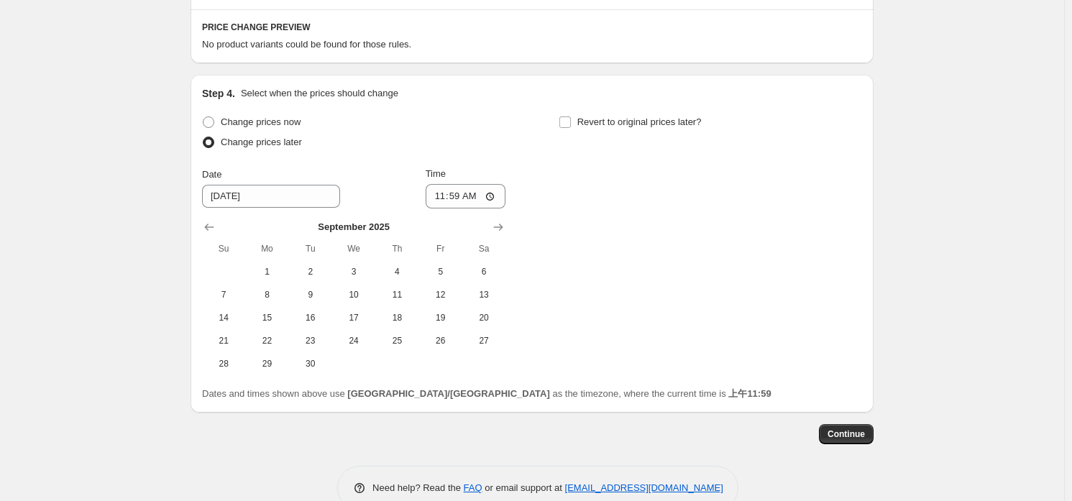
click at [263, 257] on th "Mo" at bounding box center [266, 248] width 43 height 23
click at [269, 272] on span "1" at bounding box center [267, 272] width 32 height 12
type input "[DATE]"
click at [461, 191] on input "11:59" at bounding box center [466, 196] width 81 height 24
type input "00:00"
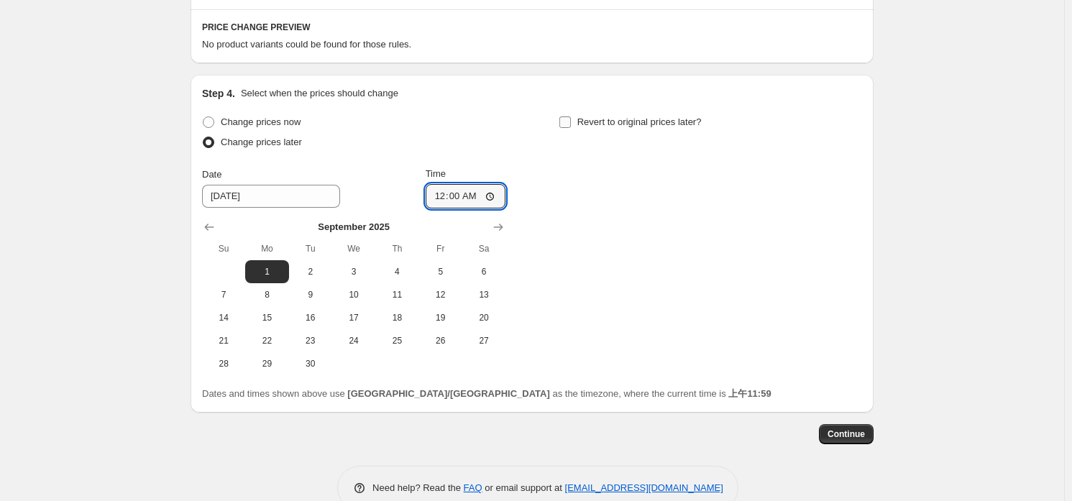
click at [686, 128] on span "Revert to original prices later?" at bounding box center [639, 122] width 124 height 14
click at [571, 128] on input "Revert to original prices later?" at bounding box center [565, 122] width 12 height 12
checkbox input "true"
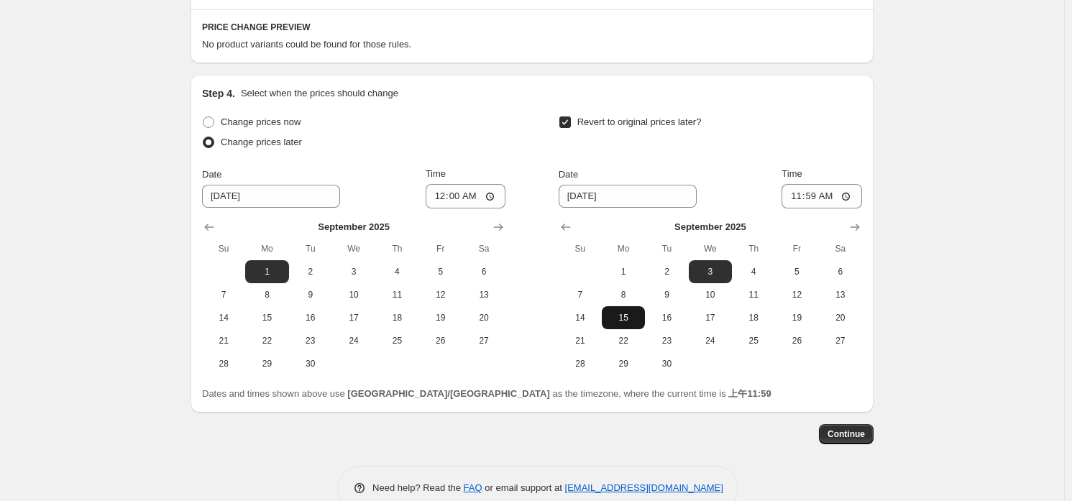
click at [628, 319] on span "15" at bounding box center [624, 318] width 32 height 12
type input "[DATE]"
click at [830, 194] on input "11:59" at bounding box center [822, 196] width 81 height 24
click at [851, 198] on input "11:59" at bounding box center [822, 196] width 81 height 24
type input "23:59"
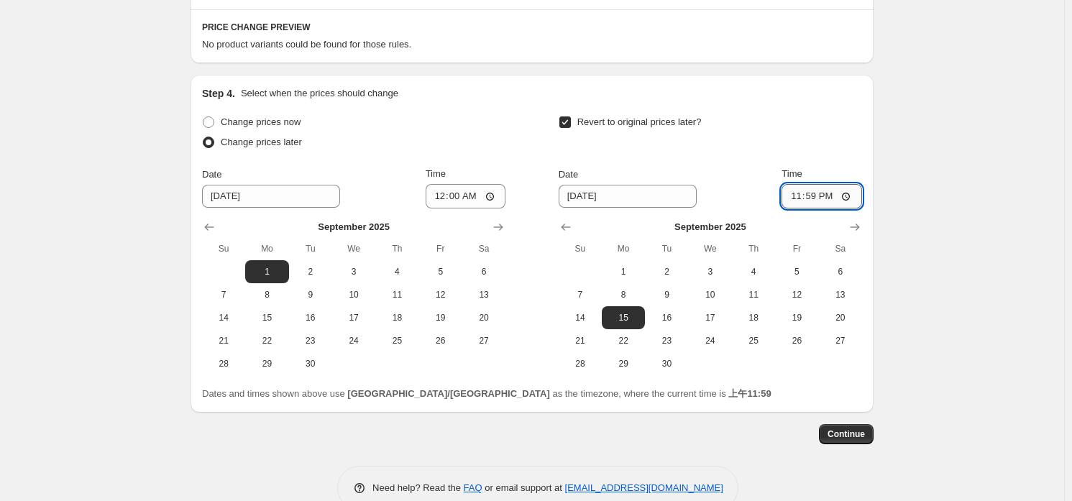
click at [820, 198] on input "23:59" at bounding box center [822, 196] width 81 height 24
click at [925, 201] on div "Create new price [MEDICAL_DATA]. This page is ready Create new price [MEDICAL_D…" at bounding box center [532, 31] width 1064 height 1001
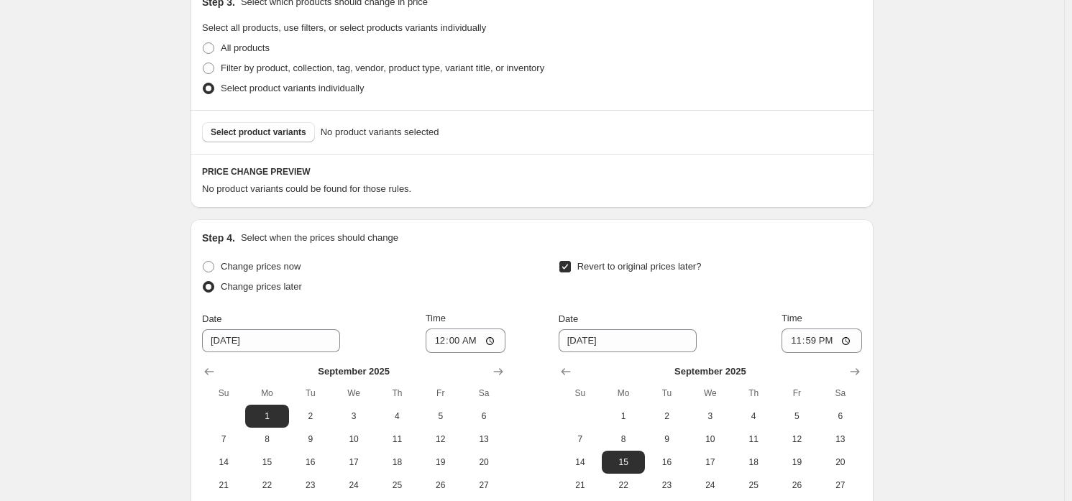
scroll to position [253, 0]
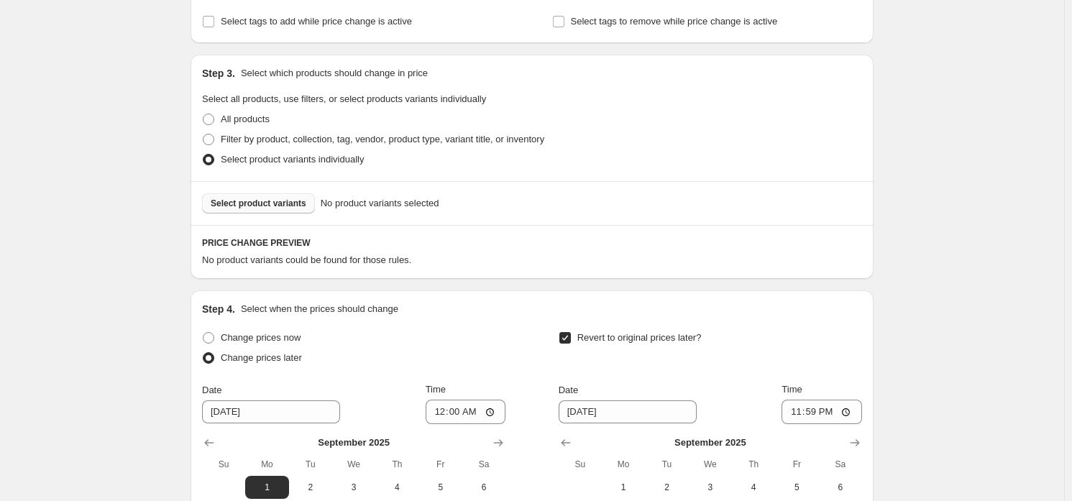
click at [255, 195] on button "Select product variants" at bounding box center [258, 203] width 113 height 20
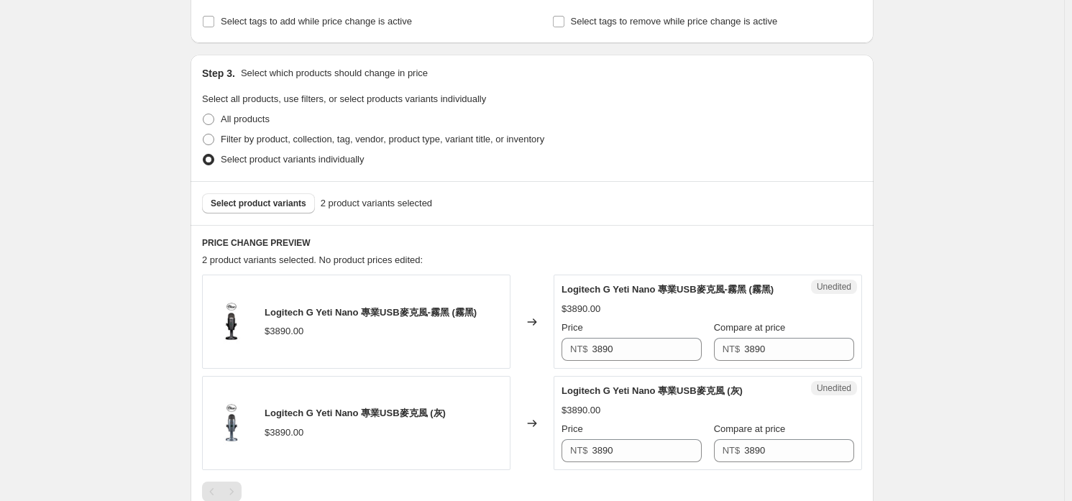
scroll to position [469, 0]
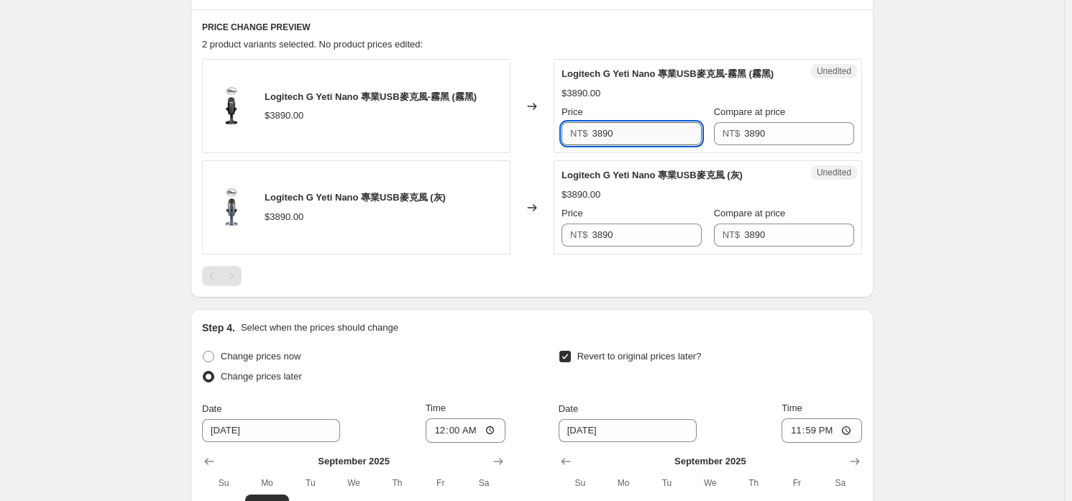
click at [661, 132] on input "3890" at bounding box center [647, 133] width 110 height 23
type input "3490"
click at [661, 132] on input "3490" at bounding box center [647, 133] width 110 height 23
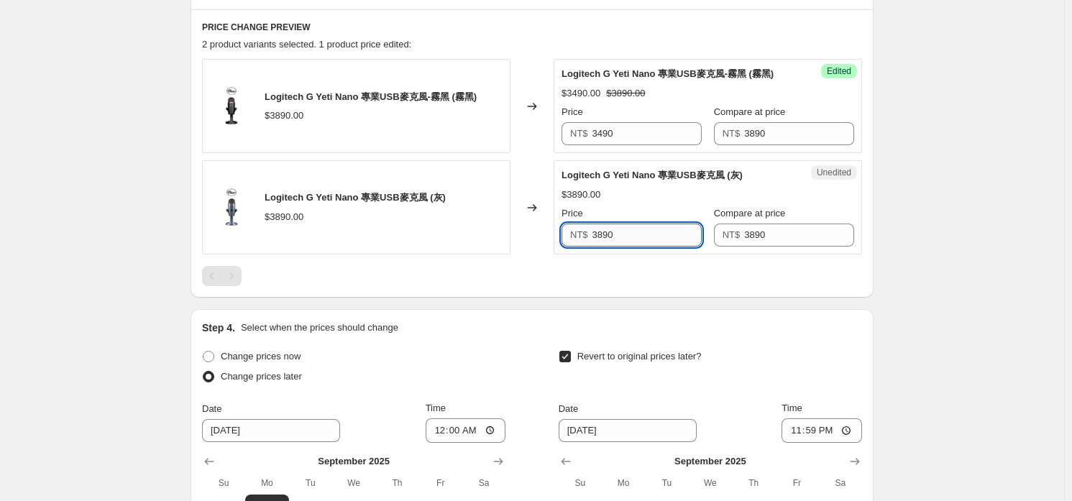
drag, startPoint x: 678, startPoint y: 242, endPoint x: 669, endPoint y: 231, distance: 14.3
click at [676, 242] on input "3890" at bounding box center [647, 235] width 110 height 23
paste input "4"
type input "3490"
click at [663, 205] on div "Logitech G Yeti Nano 專業USB麥克風 (灰) $3890.00 Price NT$ 3490 Compare at price NT$ …" at bounding box center [708, 207] width 293 height 78
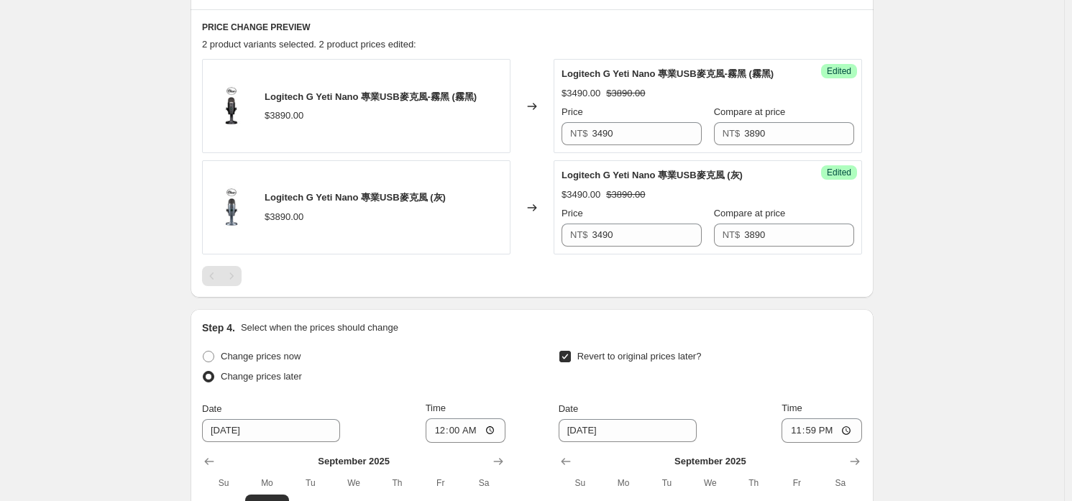
scroll to position [324, 0]
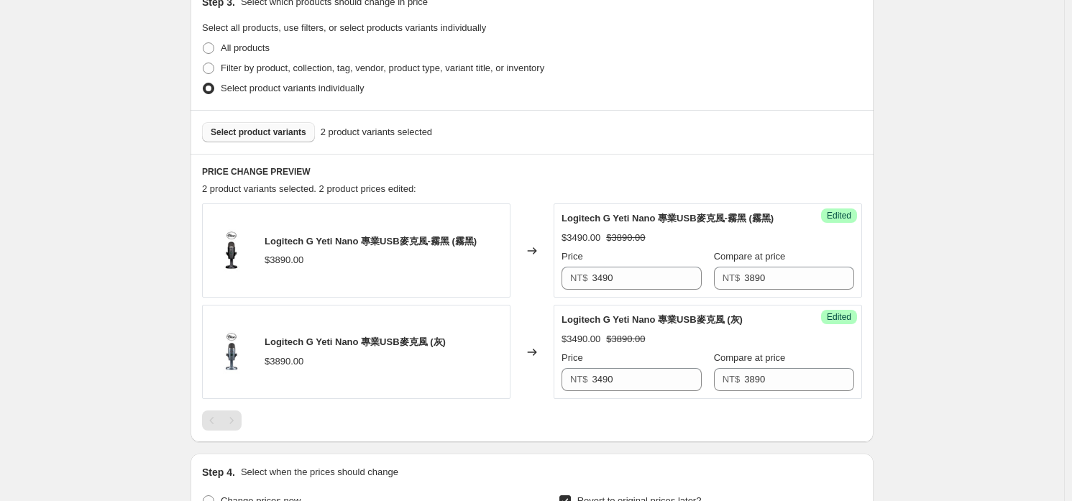
click at [272, 131] on span "Select product variants" at bounding box center [259, 133] width 96 height 12
click at [299, 128] on span "Select product variants" at bounding box center [259, 133] width 96 height 12
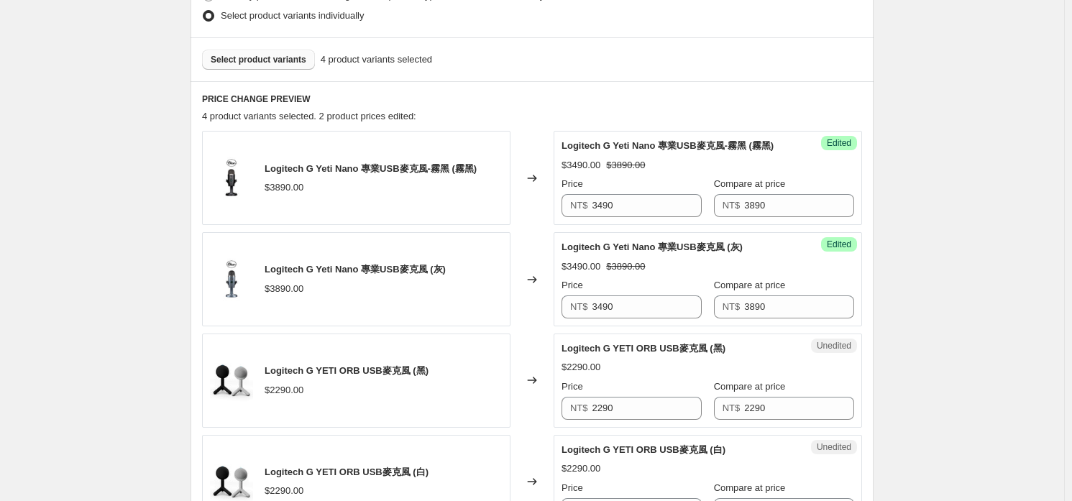
scroll to position [541, 0]
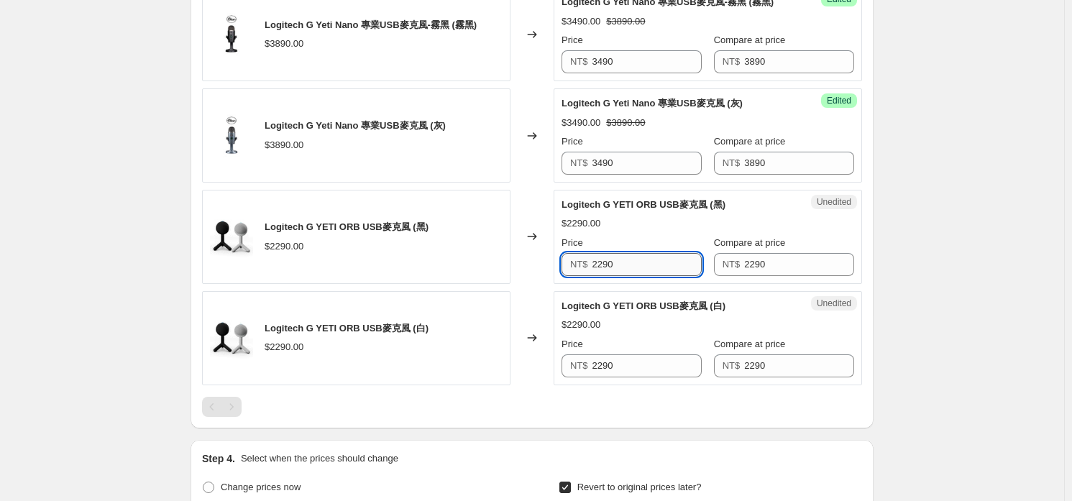
click at [659, 270] on input "2290" at bounding box center [647, 264] width 110 height 23
type input "1990"
click at [659, 270] on input "1990" at bounding box center [647, 264] width 110 height 23
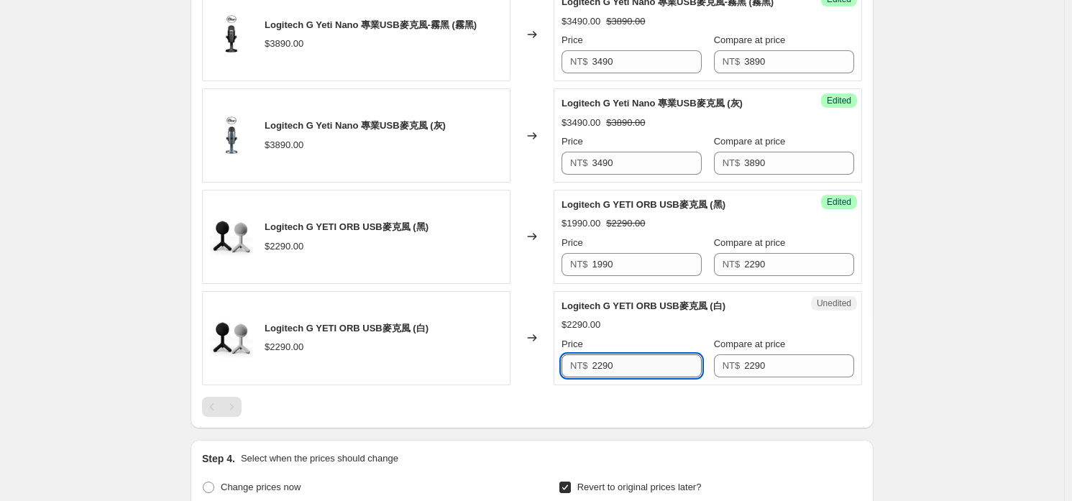
click at [654, 369] on input "2290" at bounding box center [647, 365] width 110 height 23
paste input "19"
type input "1990"
click at [636, 327] on div "$2290.00" at bounding box center [708, 325] width 293 height 14
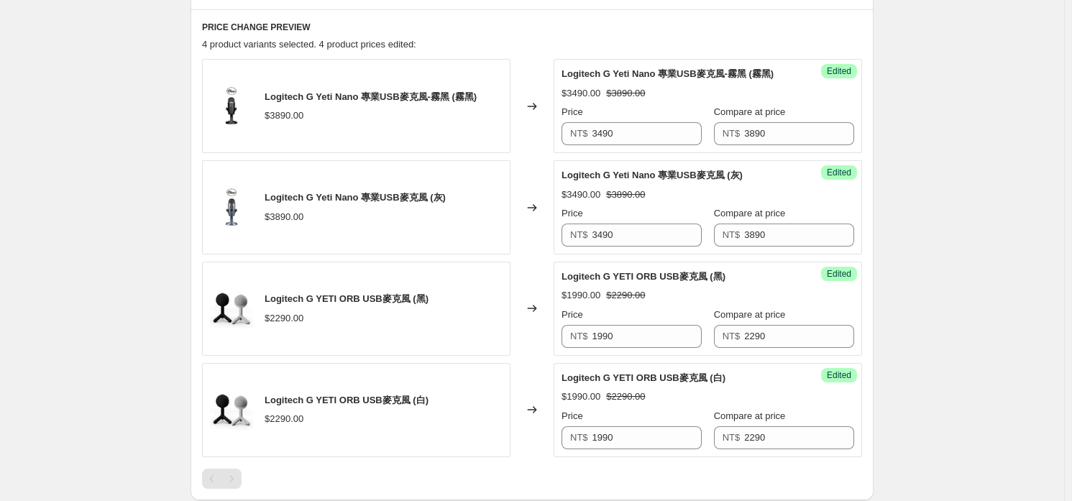
scroll to position [397, 0]
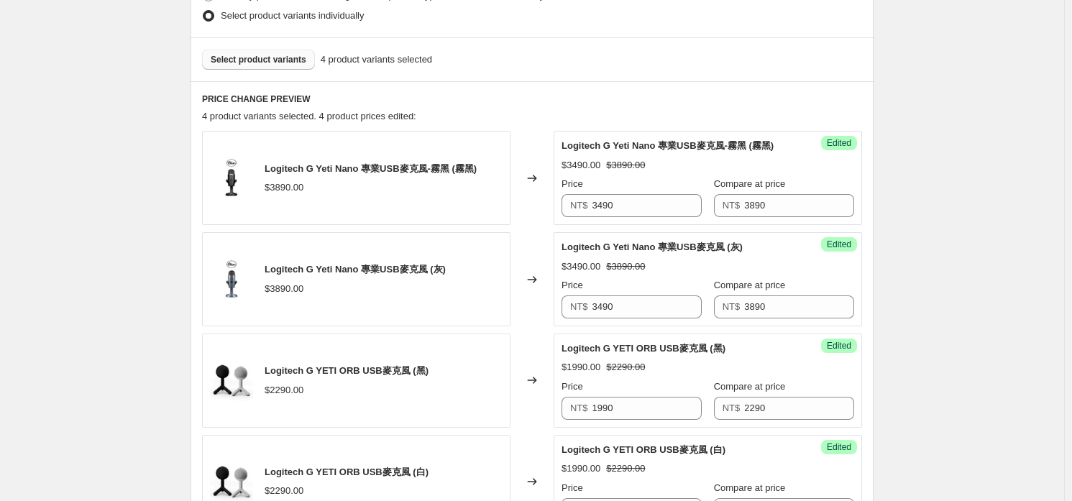
click at [248, 50] on button "Select product variants" at bounding box center [258, 60] width 113 height 20
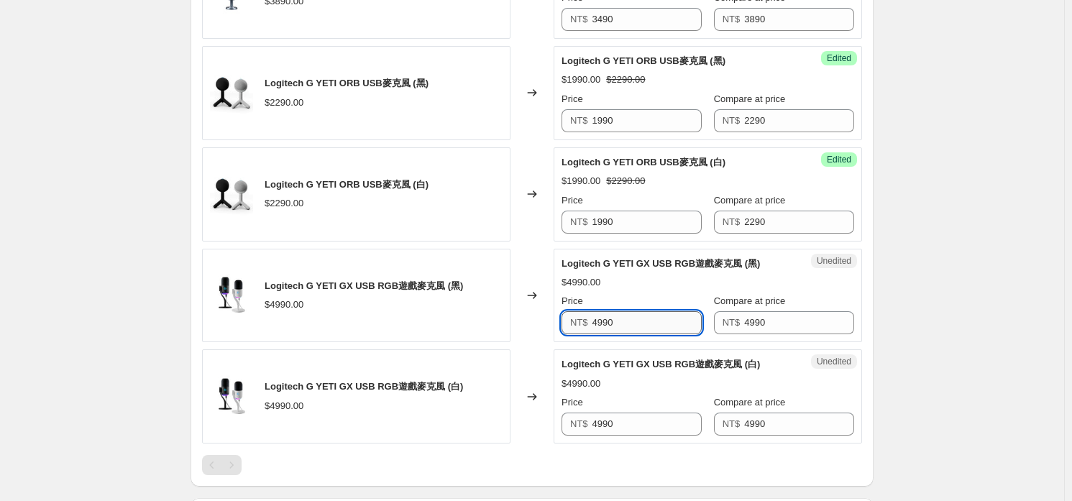
click at [633, 326] on input "4990" at bounding box center [647, 322] width 110 height 23
type input "4690"
click at [633, 326] on input "4690" at bounding box center [647, 322] width 110 height 23
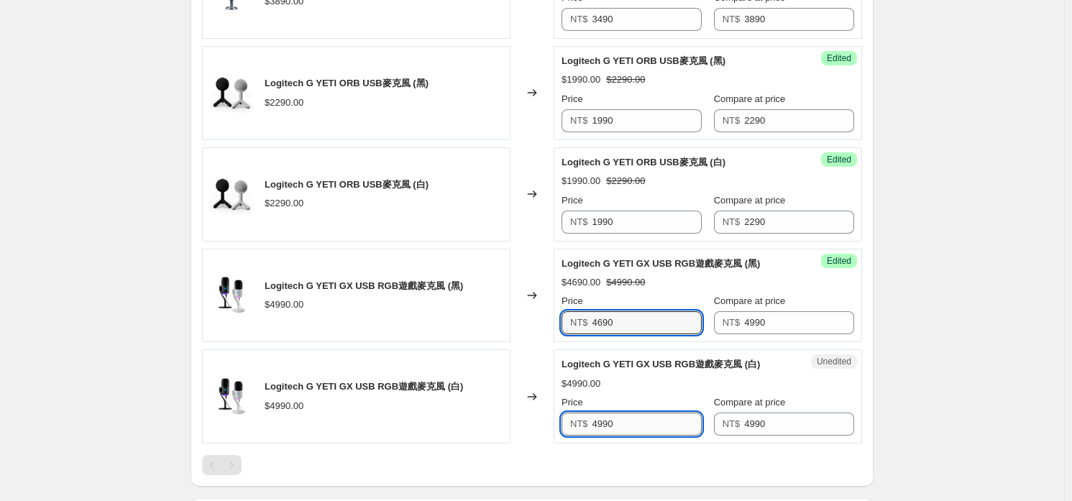
click at [649, 420] on input "4990" at bounding box center [647, 424] width 110 height 23
paste input "6"
type input "4690"
click at [660, 378] on div "$4990.00" at bounding box center [708, 384] width 293 height 14
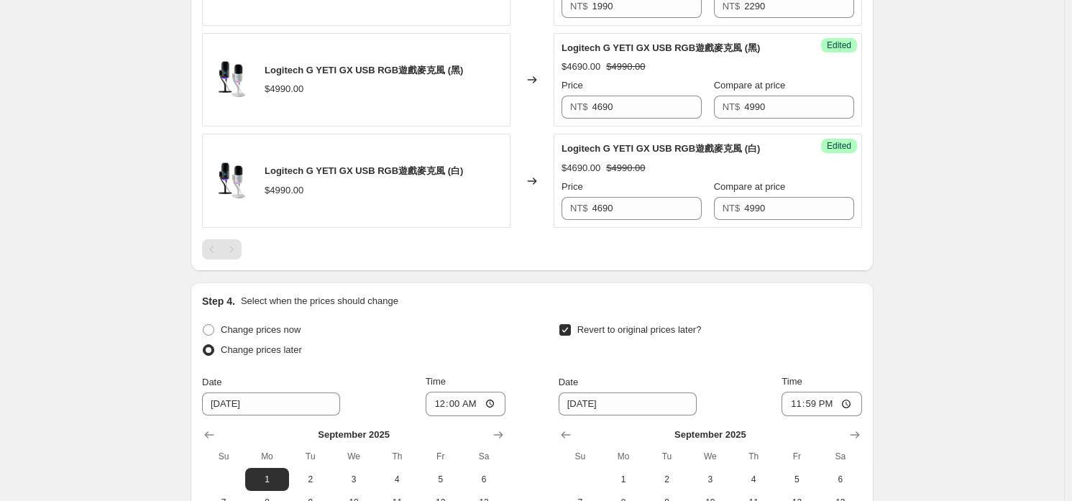
scroll to position [1137, 0]
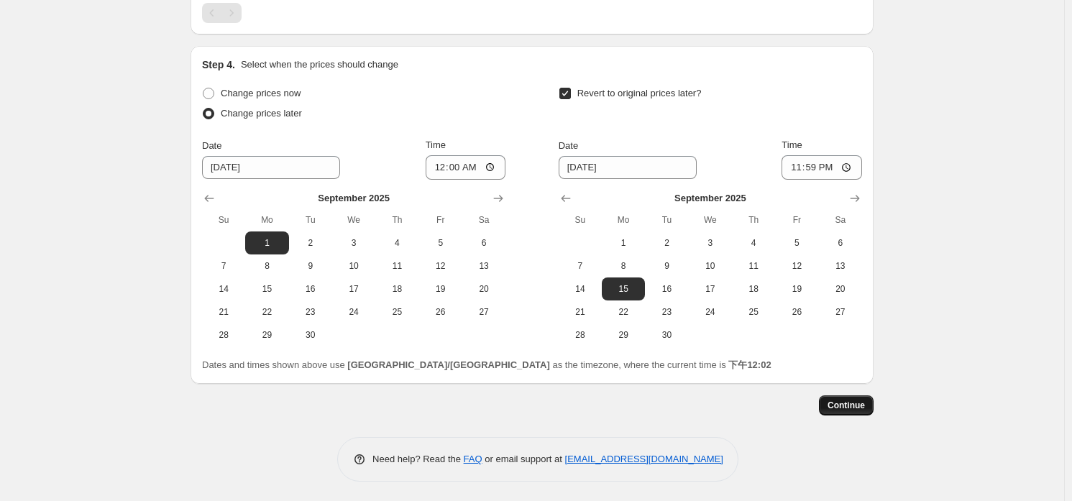
click at [843, 397] on button "Continue" at bounding box center [846, 405] width 55 height 20
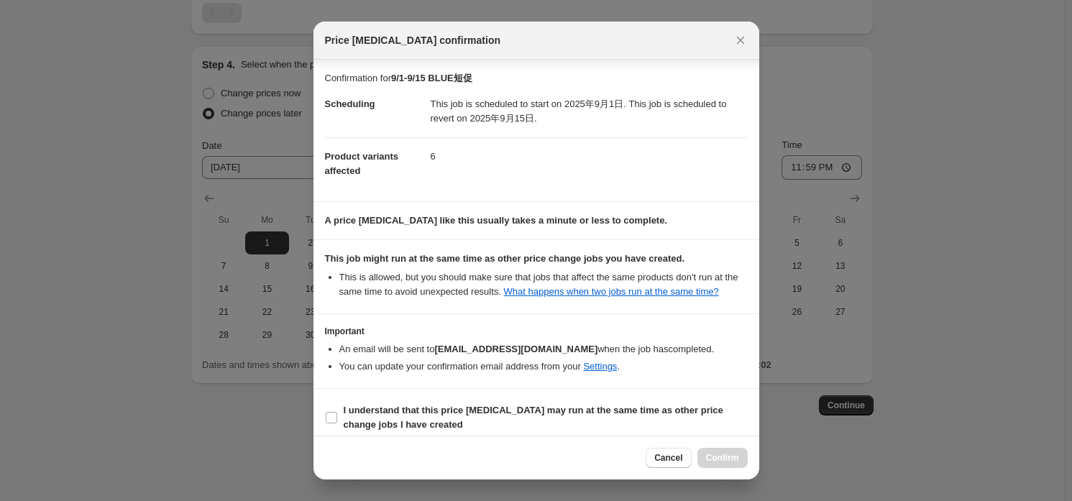
scroll to position [9, 0]
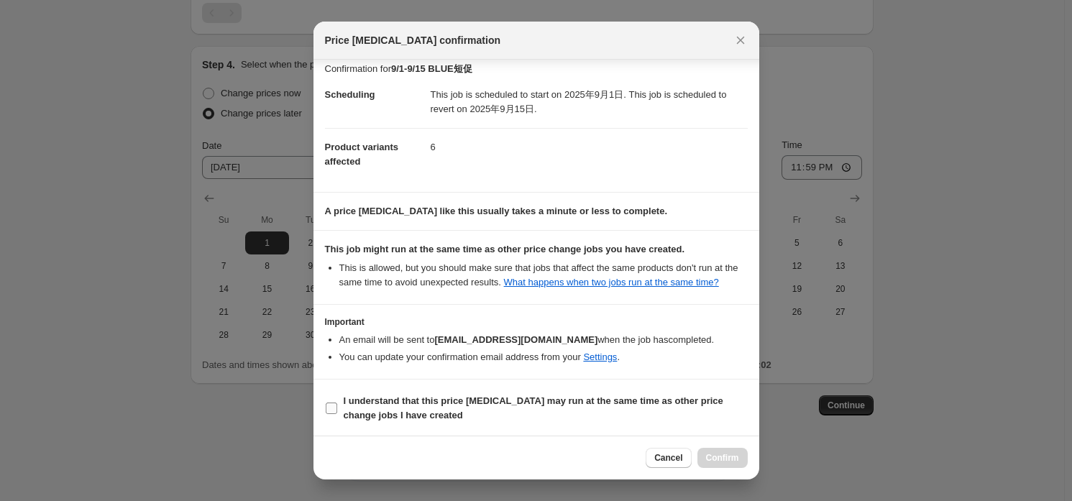
drag, startPoint x: 409, startPoint y: 405, endPoint x: 457, endPoint y: 412, distance: 48.6
click at [409, 405] on b "I understand that this price [MEDICAL_DATA] may run at the same time as other p…" at bounding box center [534, 407] width 380 height 25
click at [337, 405] on input "I understand that this price [MEDICAL_DATA] may run at the same time as other p…" at bounding box center [332, 409] width 12 height 12
checkbox input "true"
click at [723, 459] on span "Confirm" at bounding box center [722, 458] width 33 height 12
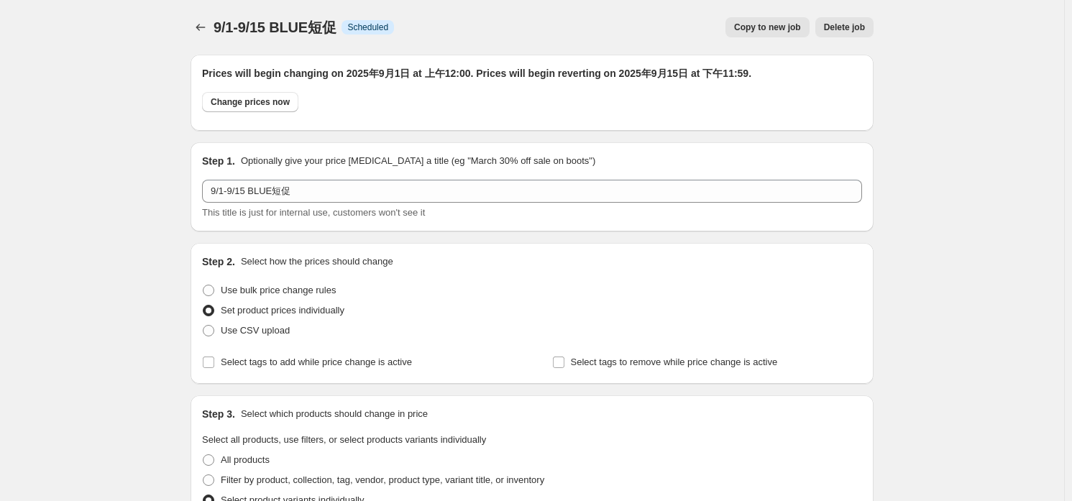
click at [212, 12] on div "9/1-9/15 BLUE短促. This page is ready 9/1-9/15 BLUE短促 Info Scheduled Copy to new …" at bounding box center [532, 27] width 683 height 55
click at [208, 31] on icon "Price change jobs" at bounding box center [200, 27] width 14 height 14
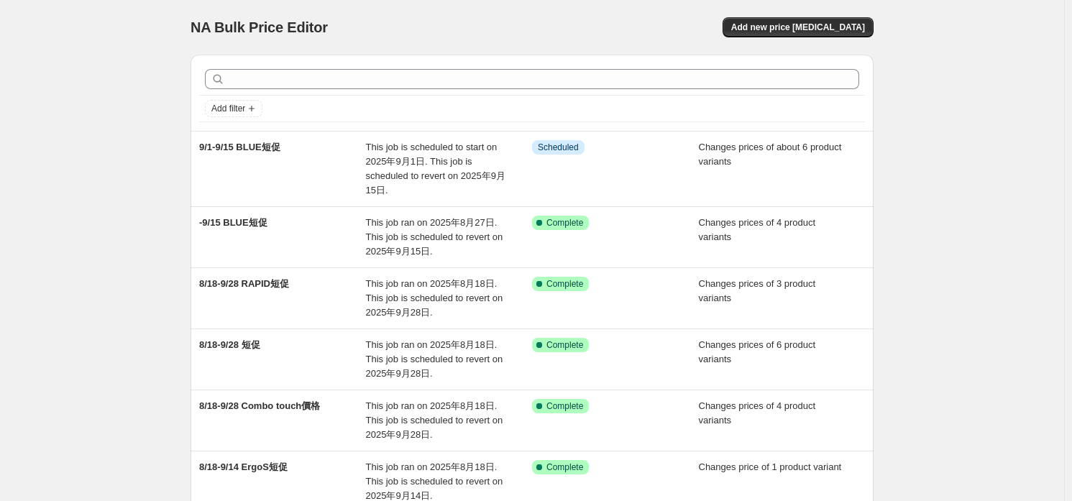
click at [802, 42] on div "NA Bulk Price Editor. This page is ready NA Bulk Price Editor Add new price [ME…" at bounding box center [532, 27] width 683 height 55
click at [805, 29] on span "Add new price [MEDICAL_DATA]" at bounding box center [798, 28] width 134 height 12
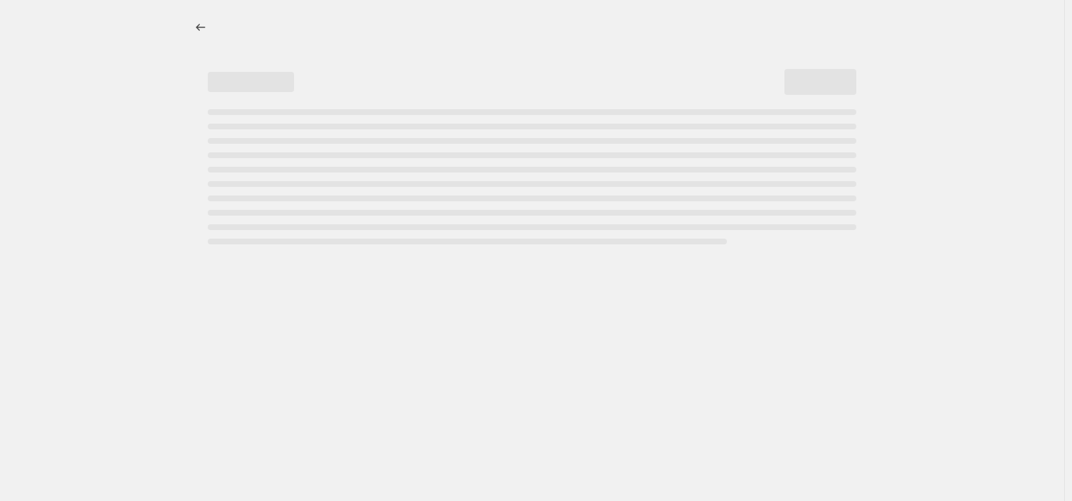
select select "percentage"
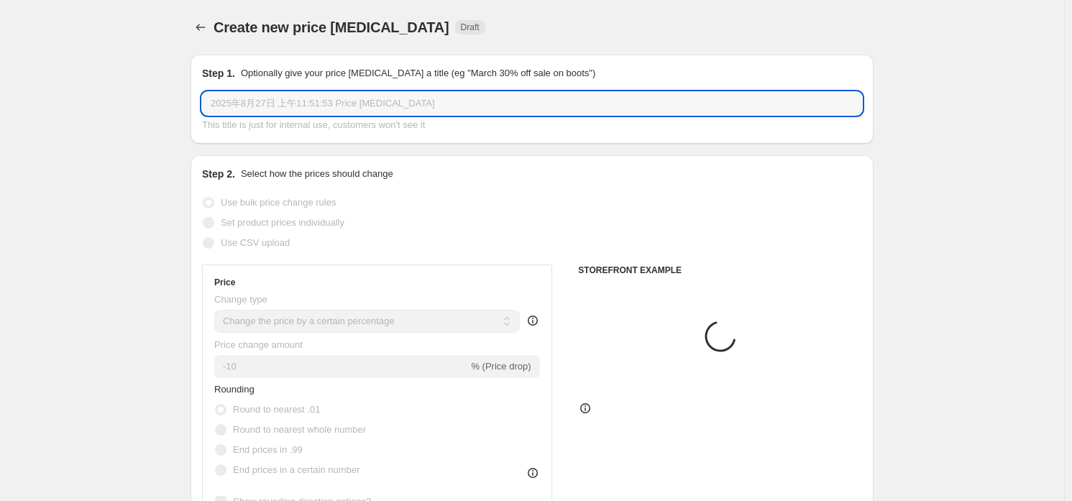
click at [347, 104] on input "2025年8月27日 上午11:51:53 Price [MEDICAL_DATA]" at bounding box center [532, 103] width 660 height 23
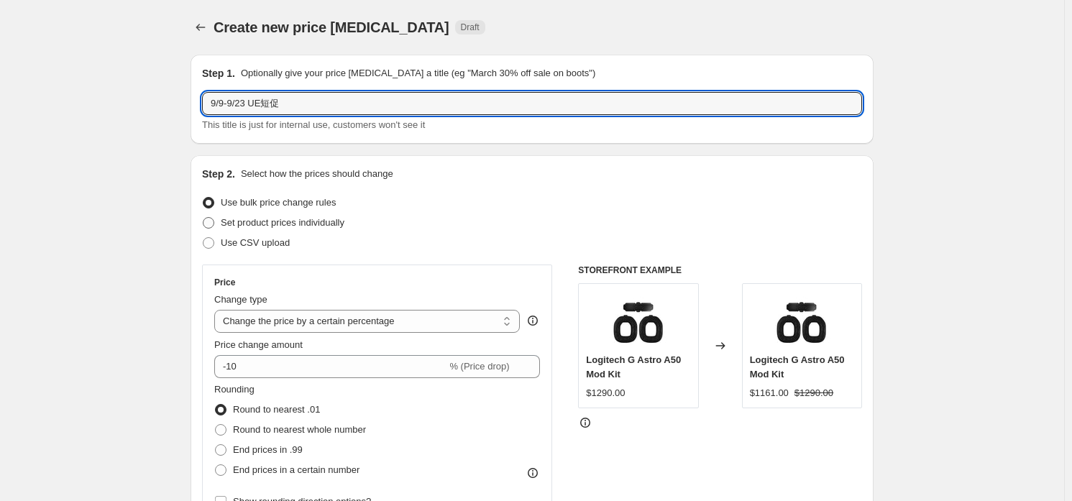
type input "9/9-9/23 UE短促"
click at [324, 221] on span "Set product prices individually" at bounding box center [283, 222] width 124 height 11
click at [203, 218] on input "Set product prices individually" at bounding box center [203, 217] width 1 height 1
radio input "true"
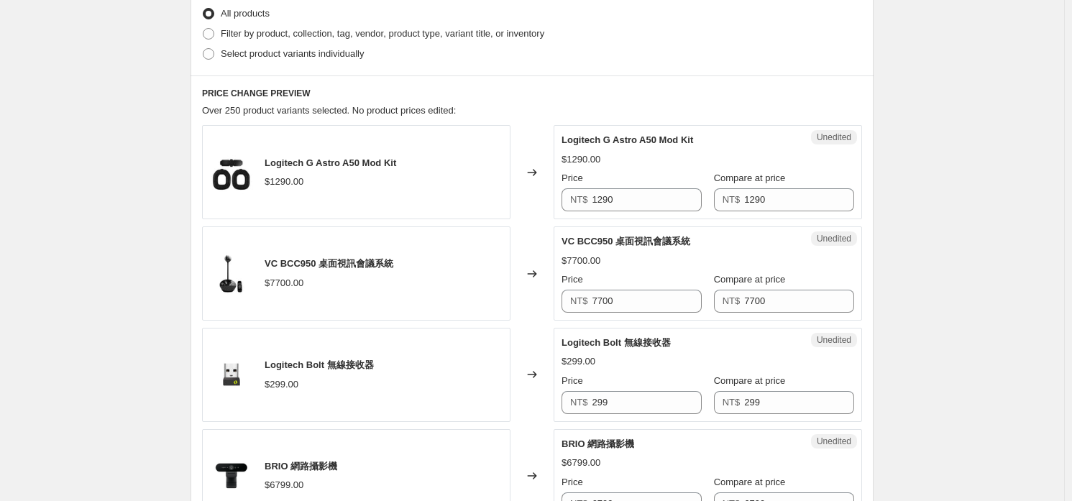
scroll to position [71, 0]
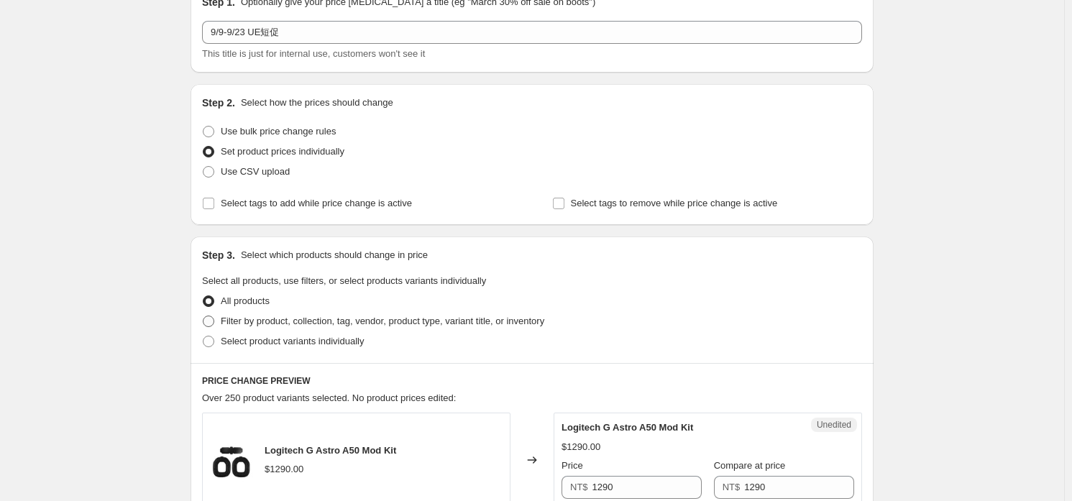
drag, startPoint x: 278, startPoint y: 325, endPoint x: 278, endPoint y: 311, distance: 14.4
click at [278, 325] on span "Filter by product, collection, tag, vendor, product type, variant title, or inv…" at bounding box center [383, 321] width 324 height 11
click at [203, 316] on input "Filter by product, collection, tag, vendor, product type, variant title, or inv…" at bounding box center [203, 316] width 1 height 1
radio input "true"
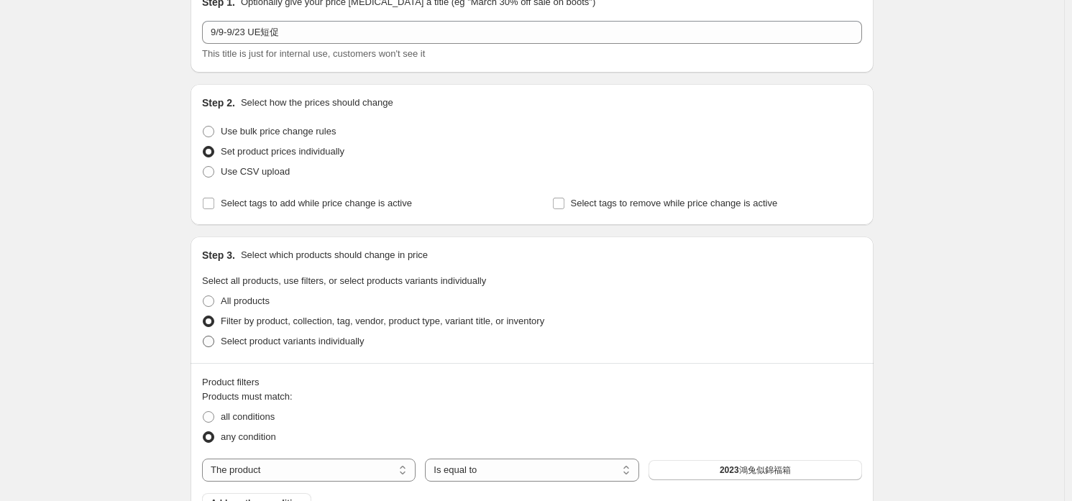
click at [270, 343] on span "Select product variants individually" at bounding box center [292, 341] width 143 height 11
click at [203, 336] on input "Select product variants individually" at bounding box center [203, 336] width 1 height 1
radio input "true"
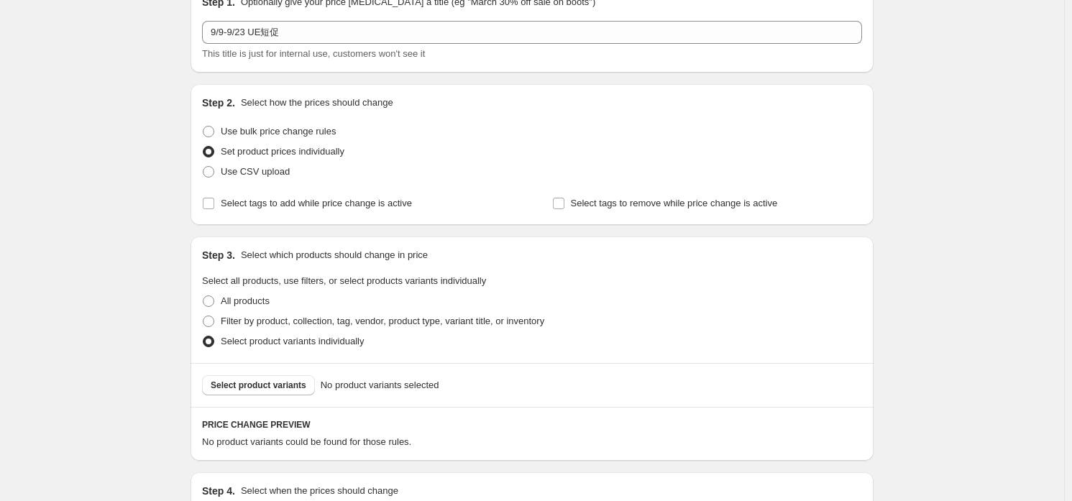
scroll to position [253, 0]
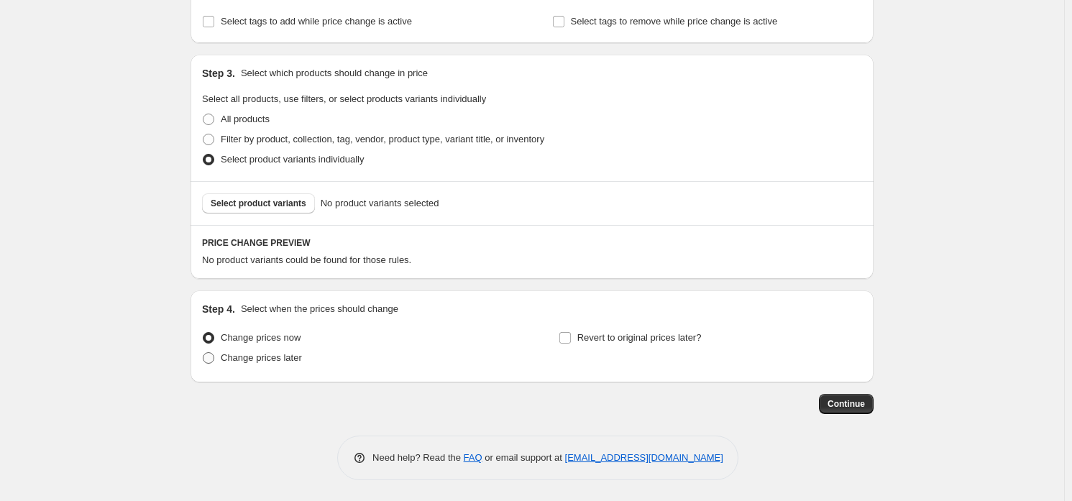
click at [263, 363] on span "Change prices later" at bounding box center [261, 357] width 81 height 11
click at [203, 353] on input "Change prices later" at bounding box center [203, 352] width 1 height 1
radio input "true"
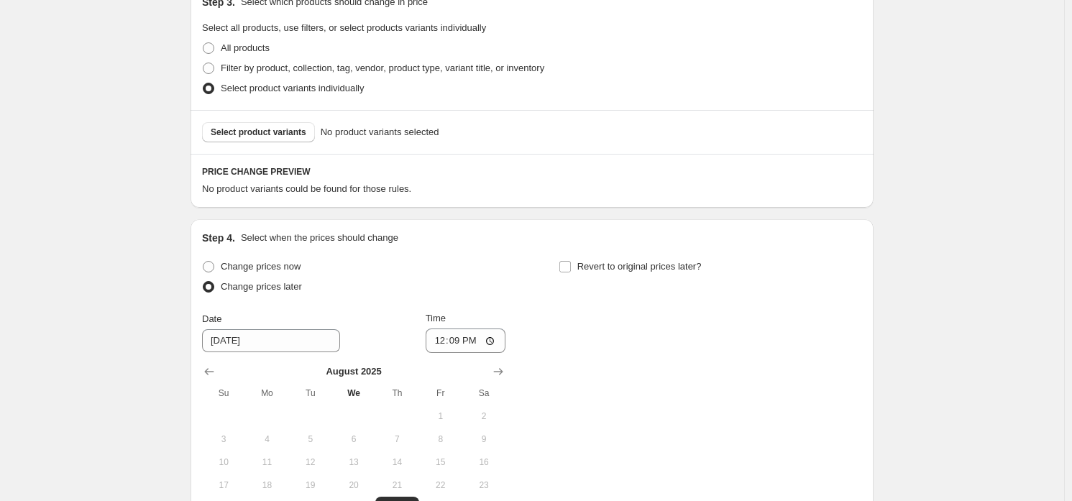
scroll to position [469, 0]
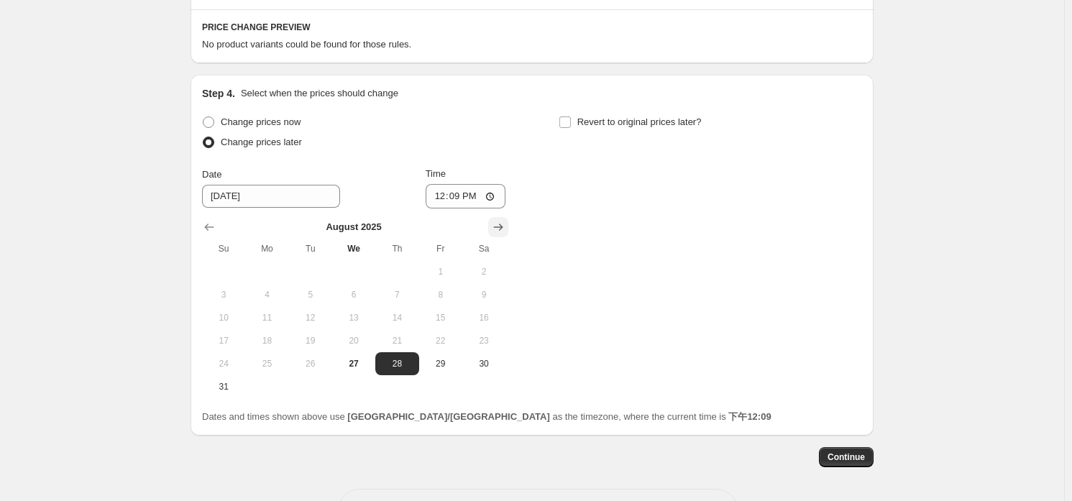
click at [503, 217] on button "Show next month, September 2025" at bounding box center [498, 227] width 20 height 20
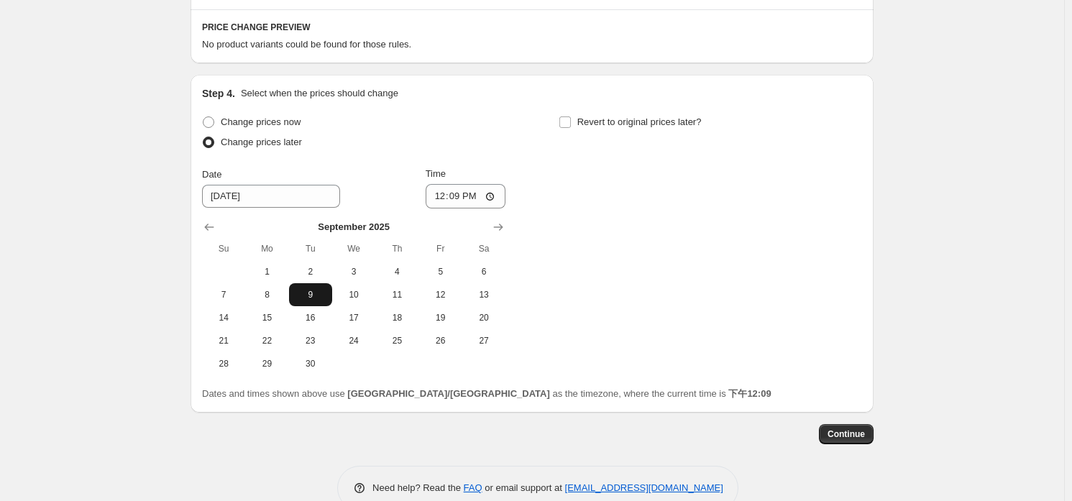
click at [308, 293] on span "9" at bounding box center [311, 295] width 32 height 12
type input "[DATE]"
click at [461, 198] on input "12:09" at bounding box center [466, 196] width 81 height 24
click at [496, 190] on input "12:00" at bounding box center [466, 196] width 81 height 24
type input "00:00"
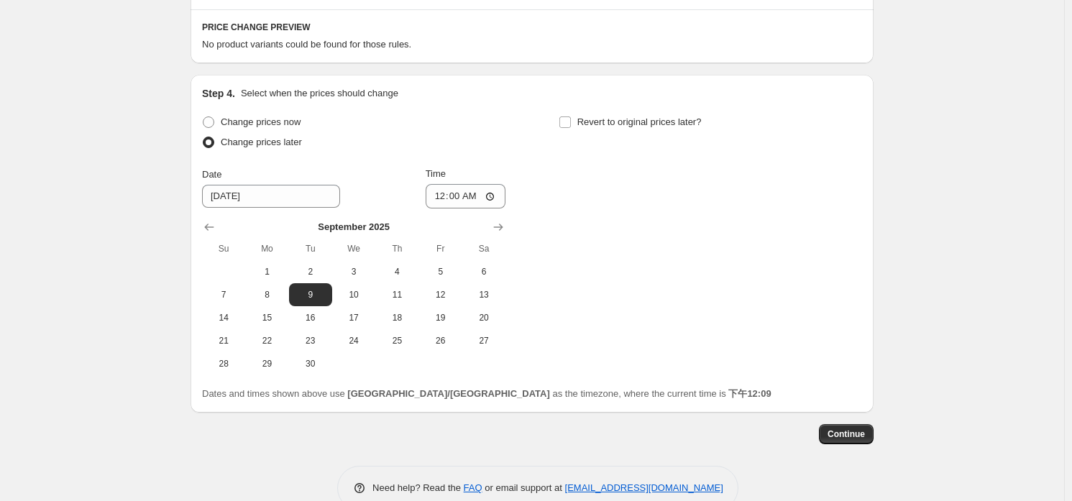
click at [587, 170] on div "Change prices now Change prices later Date [DATE] Time 00:00 [DATE] Su Mo Tu We…" at bounding box center [532, 243] width 660 height 263
click at [643, 116] on span "Revert to original prices later?" at bounding box center [639, 121] width 124 height 11
click at [571, 116] on input "Revert to original prices later?" at bounding box center [565, 122] width 12 height 12
checkbox input "true"
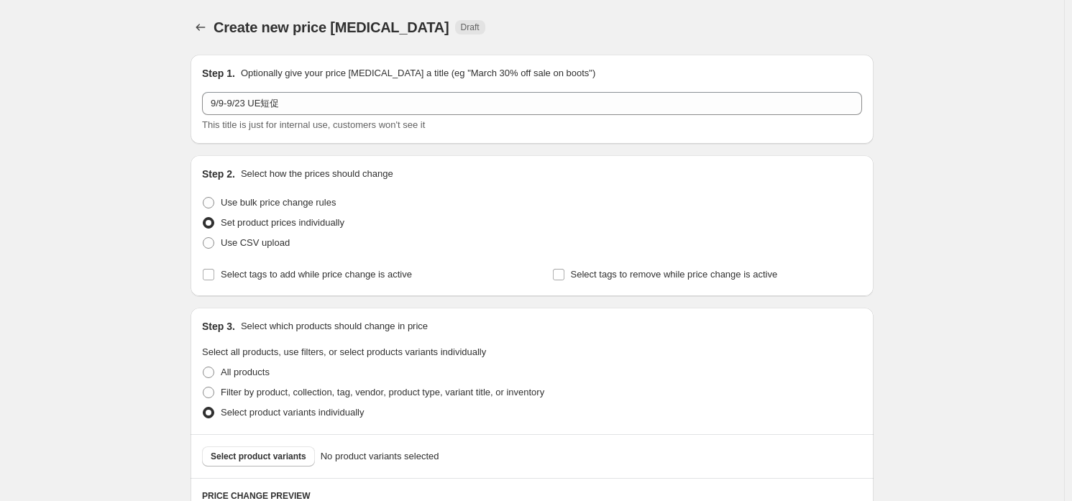
scroll to position [498, 0]
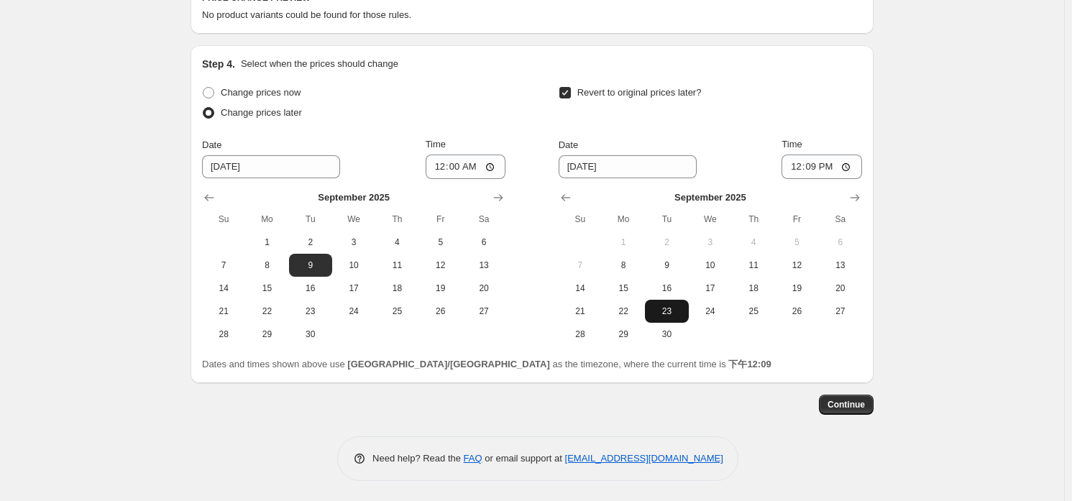
click at [674, 302] on button "23" at bounding box center [666, 311] width 43 height 23
type input "[DATE]"
click at [814, 170] on input "12:09" at bounding box center [822, 167] width 81 height 24
type input "23:59"
click at [947, 119] on div "Create new price [MEDICAL_DATA]. This page is ready Create new price [MEDICAL_D…" at bounding box center [532, 2] width 1064 height 1001
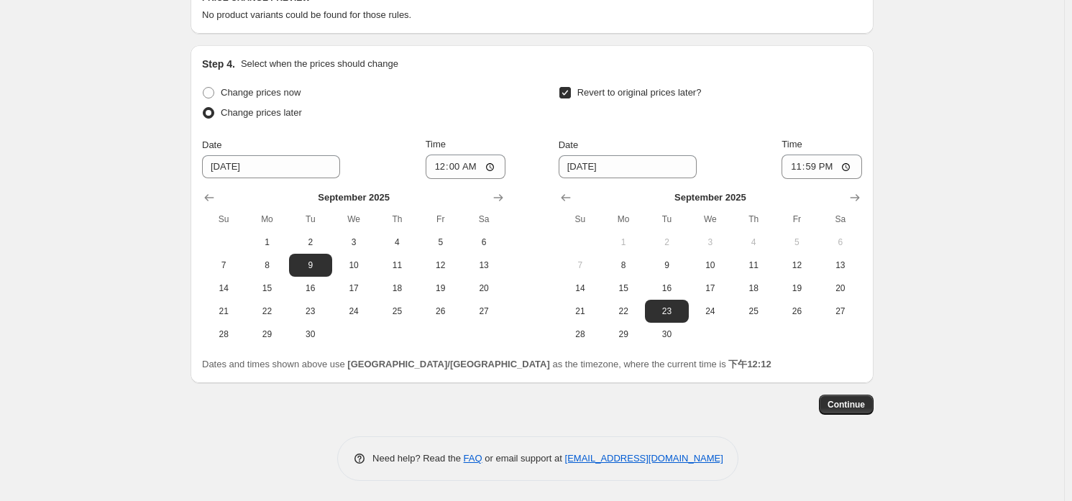
scroll to position [211, 0]
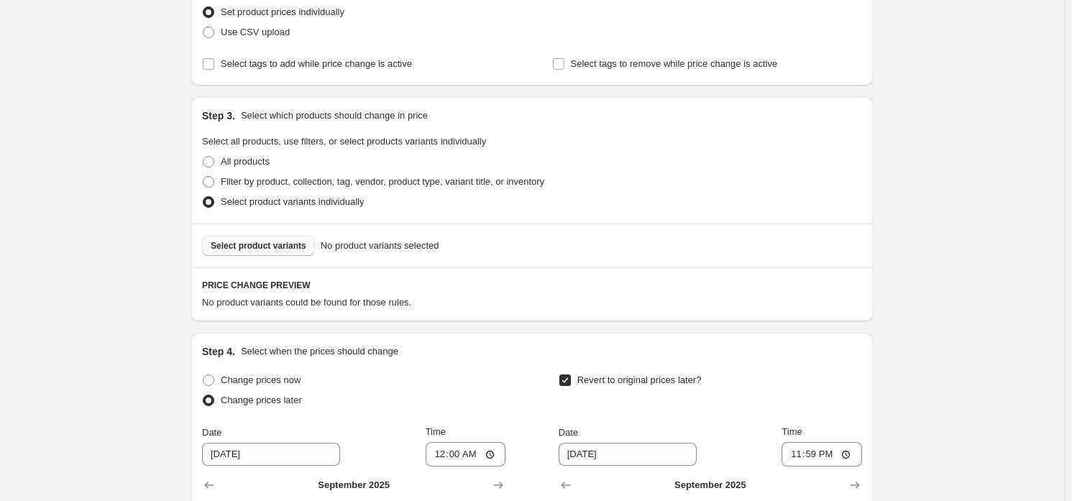
click at [270, 252] on button "Select product variants" at bounding box center [258, 246] width 113 height 20
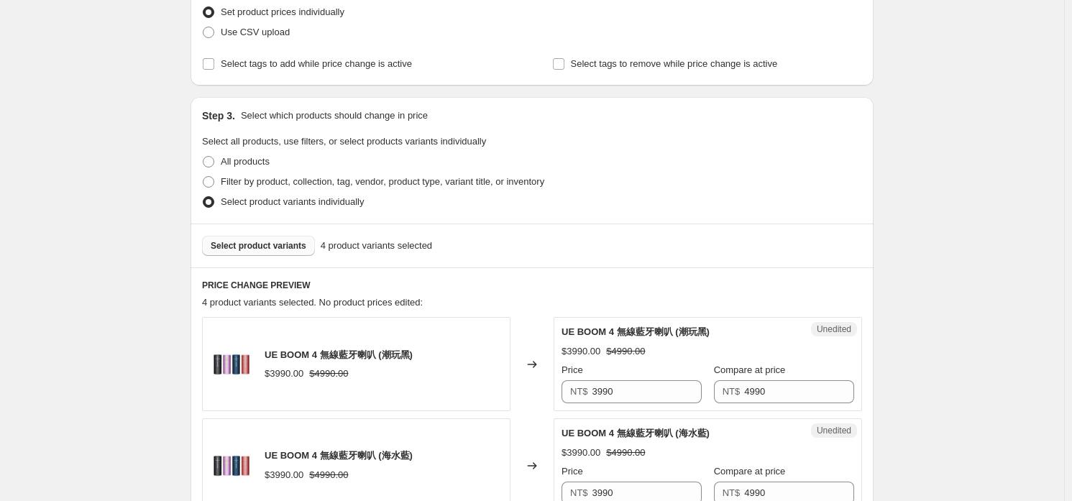
click at [274, 244] on span "Select product variants" at bounding box center [259, 246] width 96 height 12
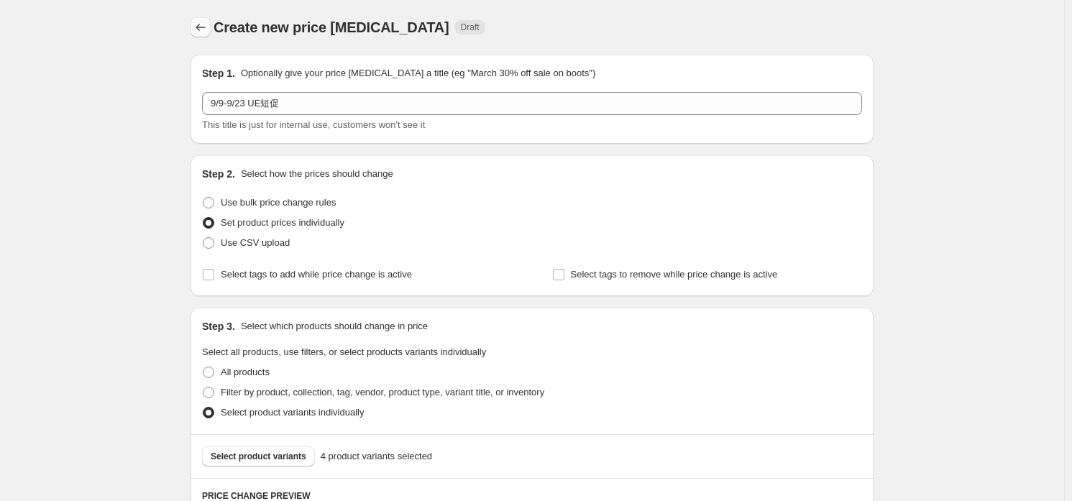
click at [211, 32] on button "Price change jobs" at bounding box center [201, 27] width 20 height 20
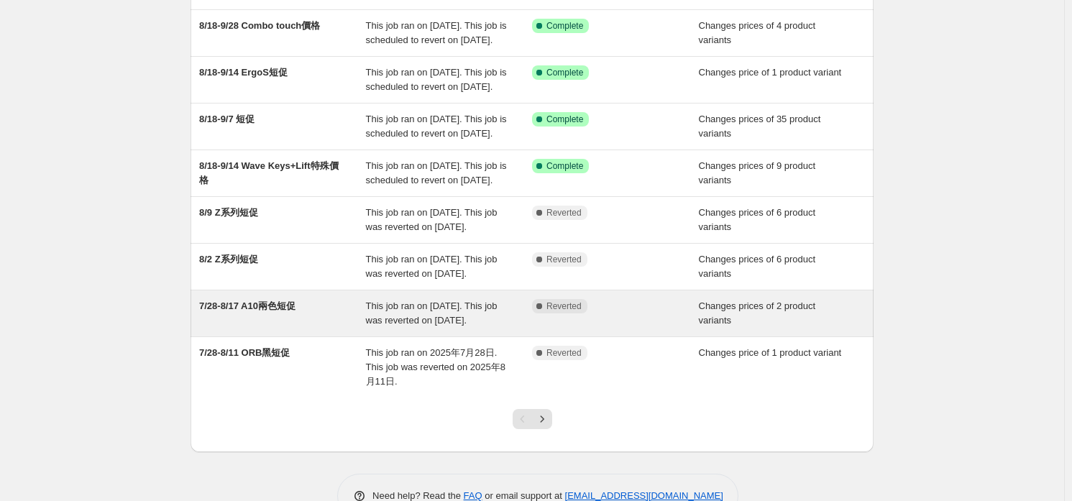
scroll to position [288, 0]
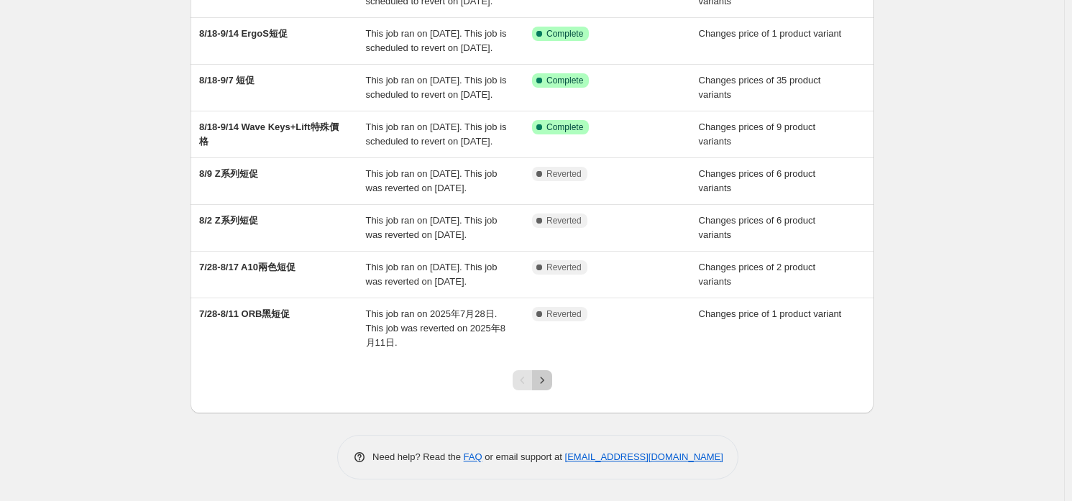
click at [546, 388] on icon "Next" at bounding box center [542, 380] width 14 height 14
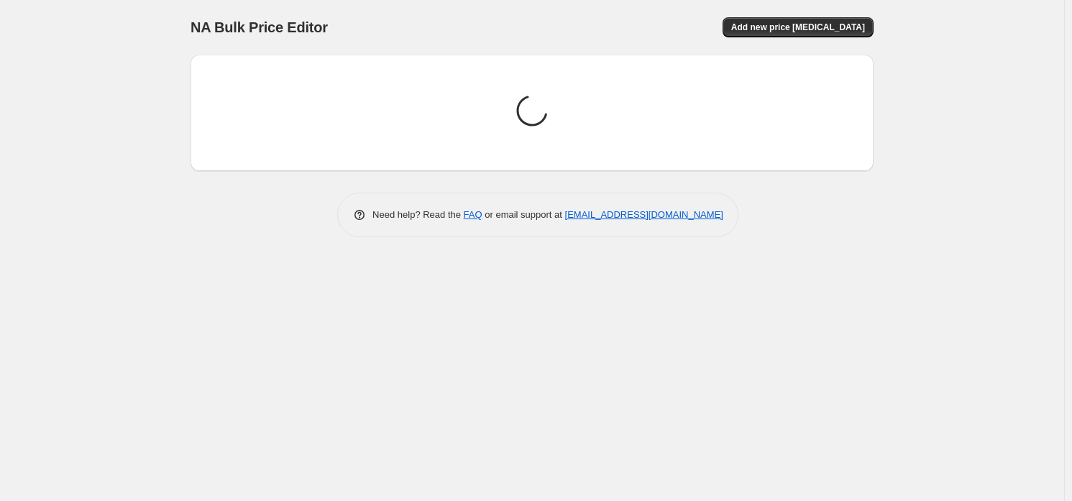
scroll to position [0, 0]
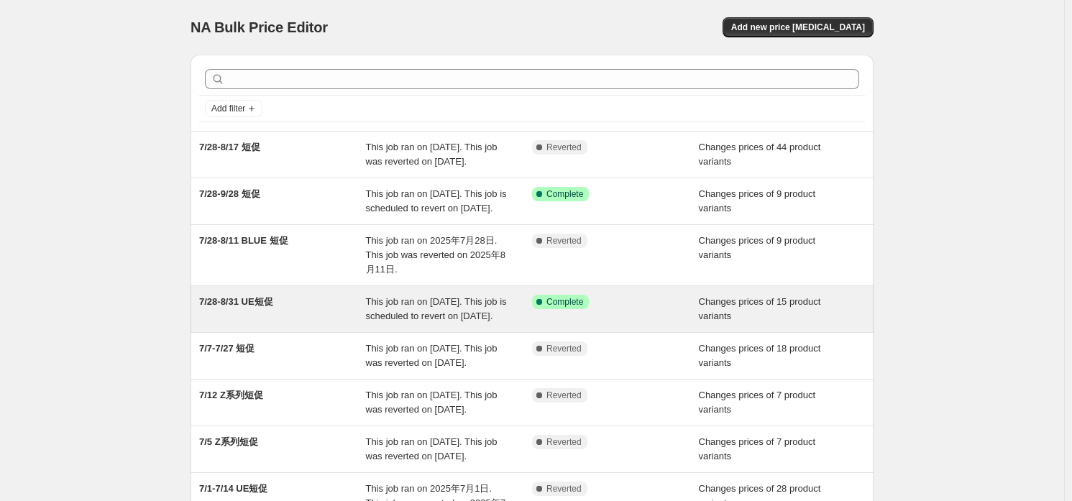
click at [353, 324] on div "7/28-8/31 UE短促" at bounding box center [282, 309] width 167 height 29
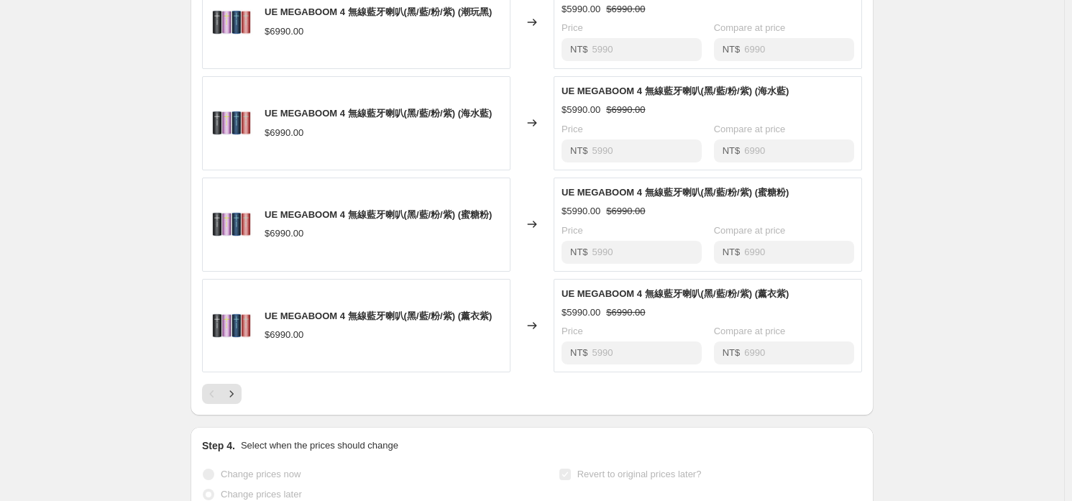
scroll to position [718, 0]
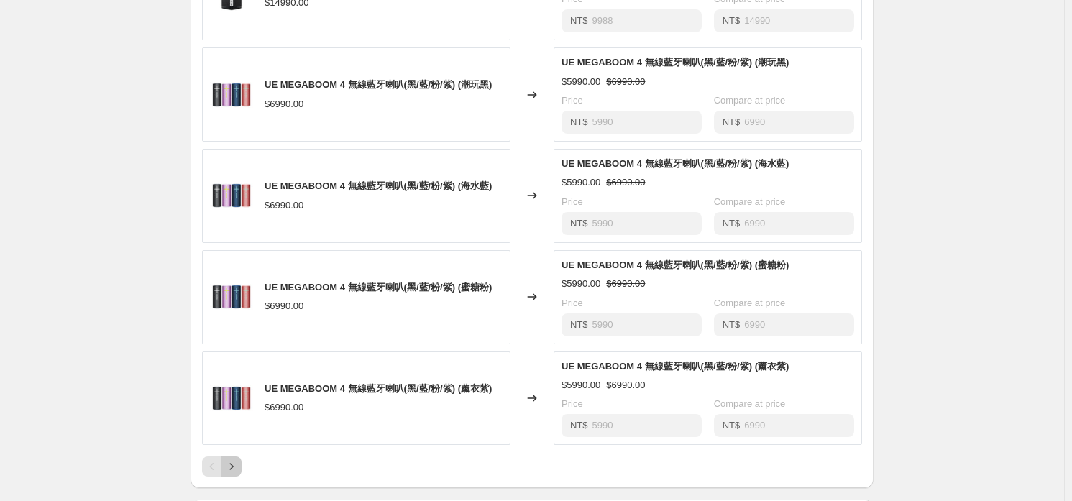
click at [233, 474] on icon "Next" at bounding box center [231, 466] width 14 height 14
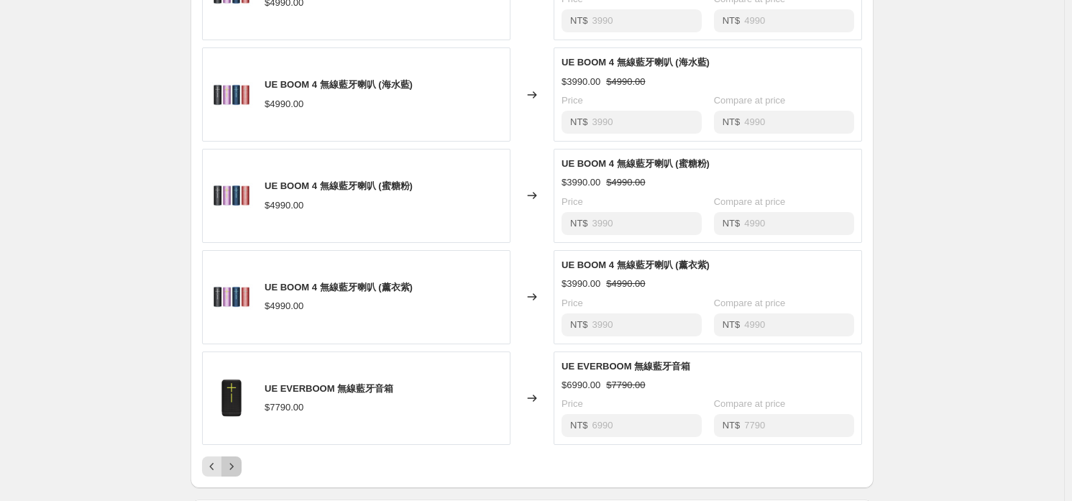
click at [238, 474] on icon "Next" at bounding box center [231, 466] width 14 height 14
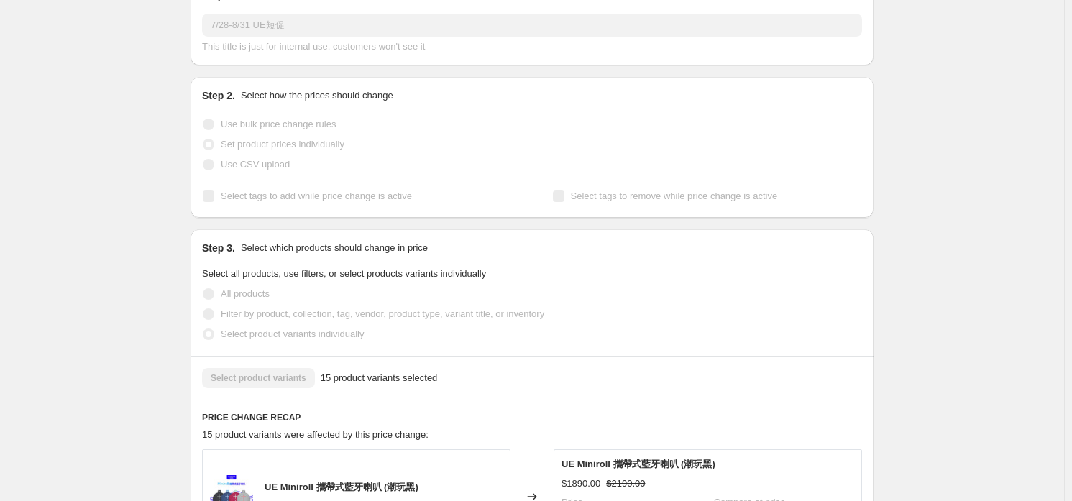
scroll to position [0, 0]
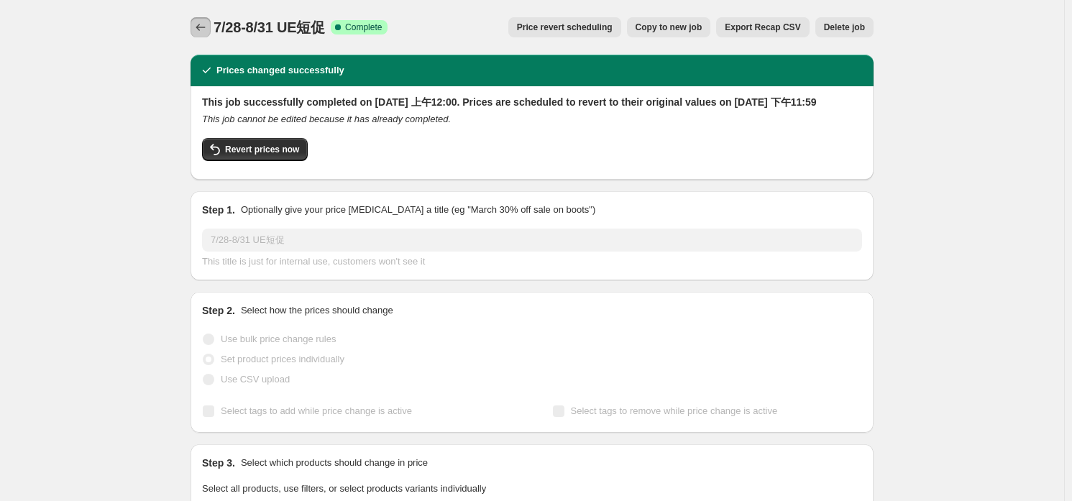
click at [208, 29] on icon "Price change jobs" at bounding box center [200, 27] width 14 height 14
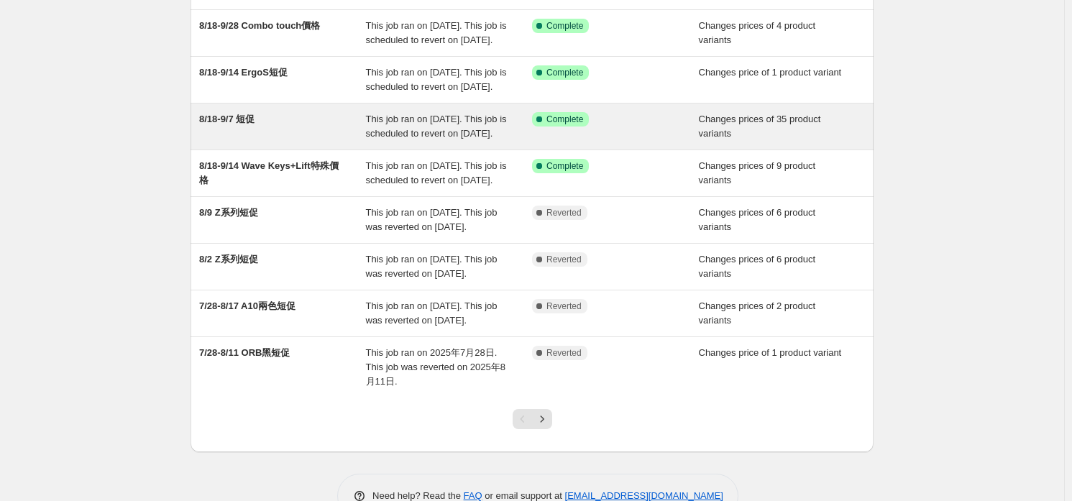
scroll to position [352, 0]
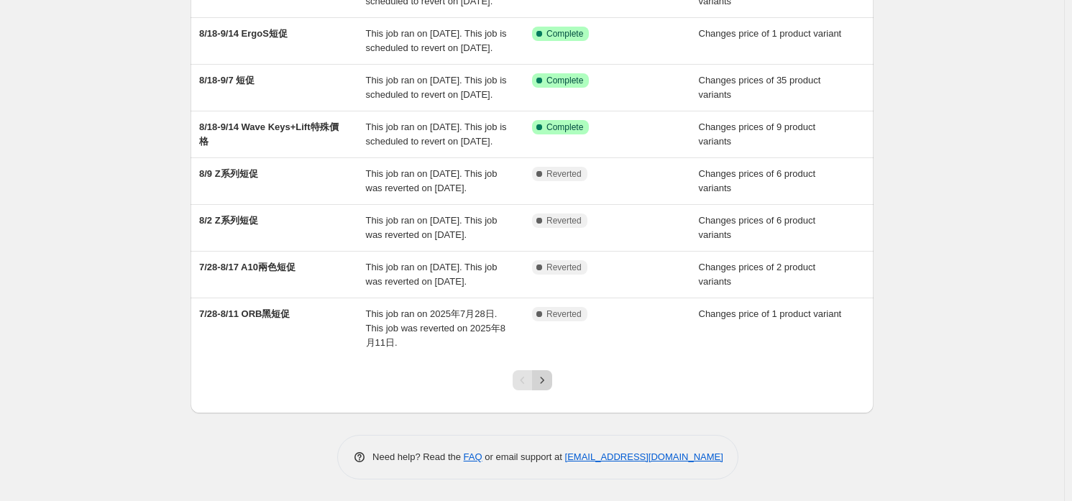
click at [545, 387] on icon "Next" at bounding box center [542, 380] width 14 height 14
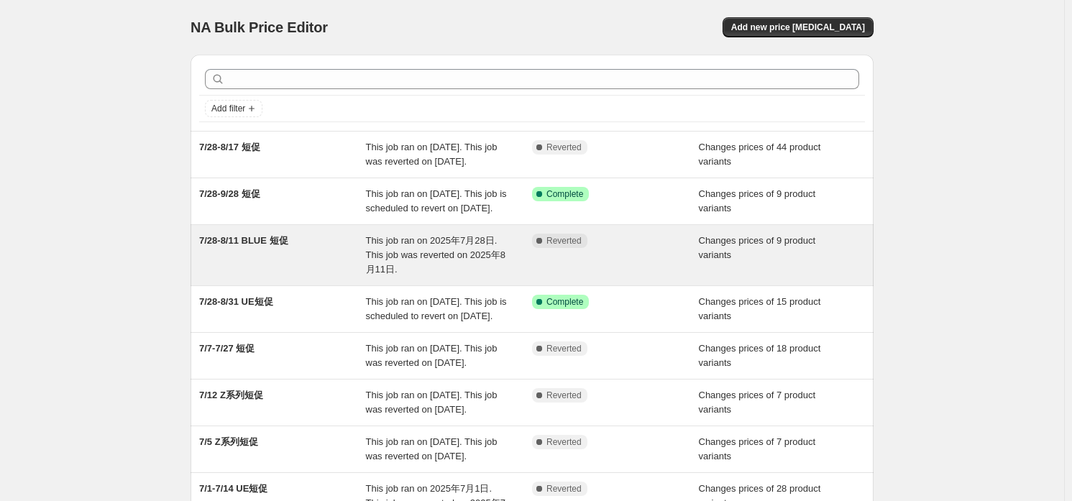
click at [311, 277] on div "7/28-8/11 BLUE 短促" at bounding box center [282, 255] width 167 height 43
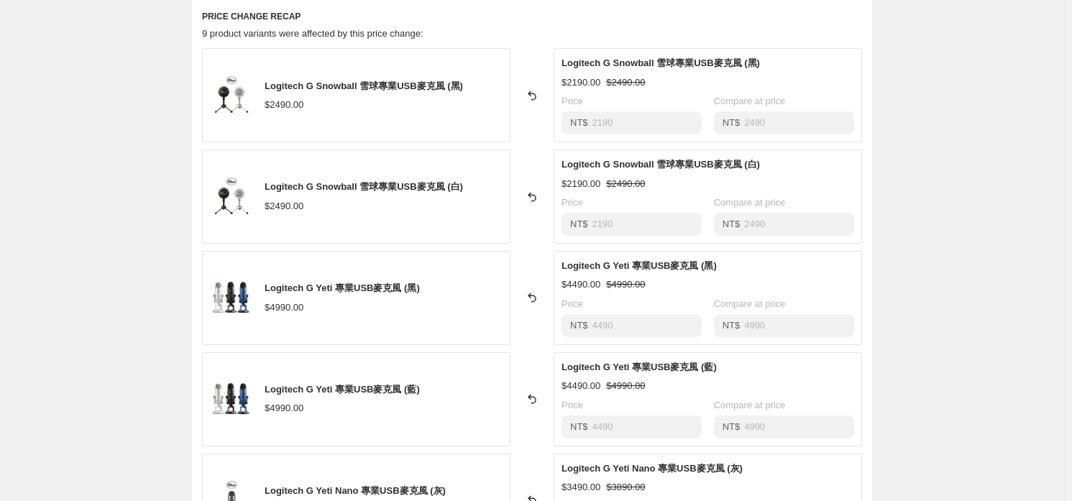
scroll to position [863, 0]
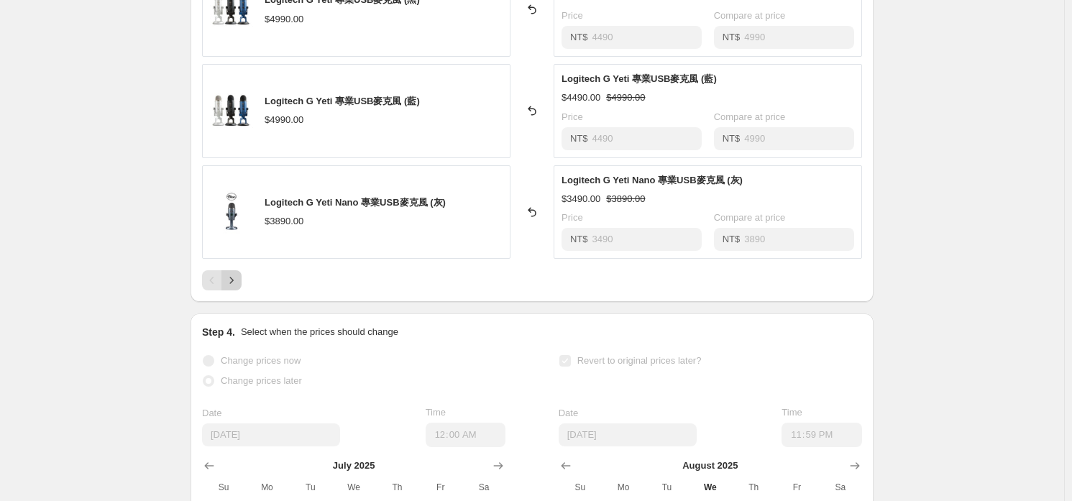
click at [237, 280] on icon "Next" at bounding box center [231, 280] width 14 height 14
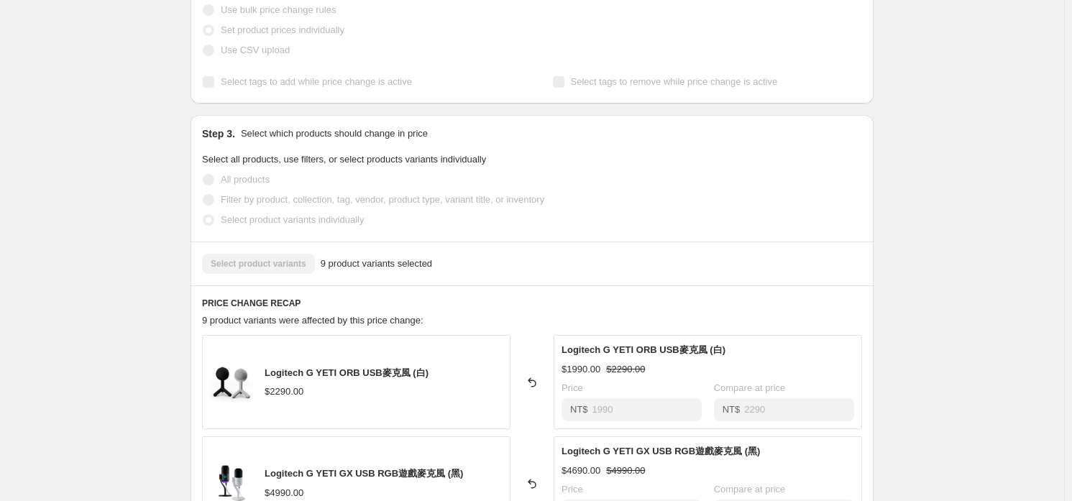
scroll to position [0, 0]
